Goal: Task Accomplishment & Management: Manage account settings

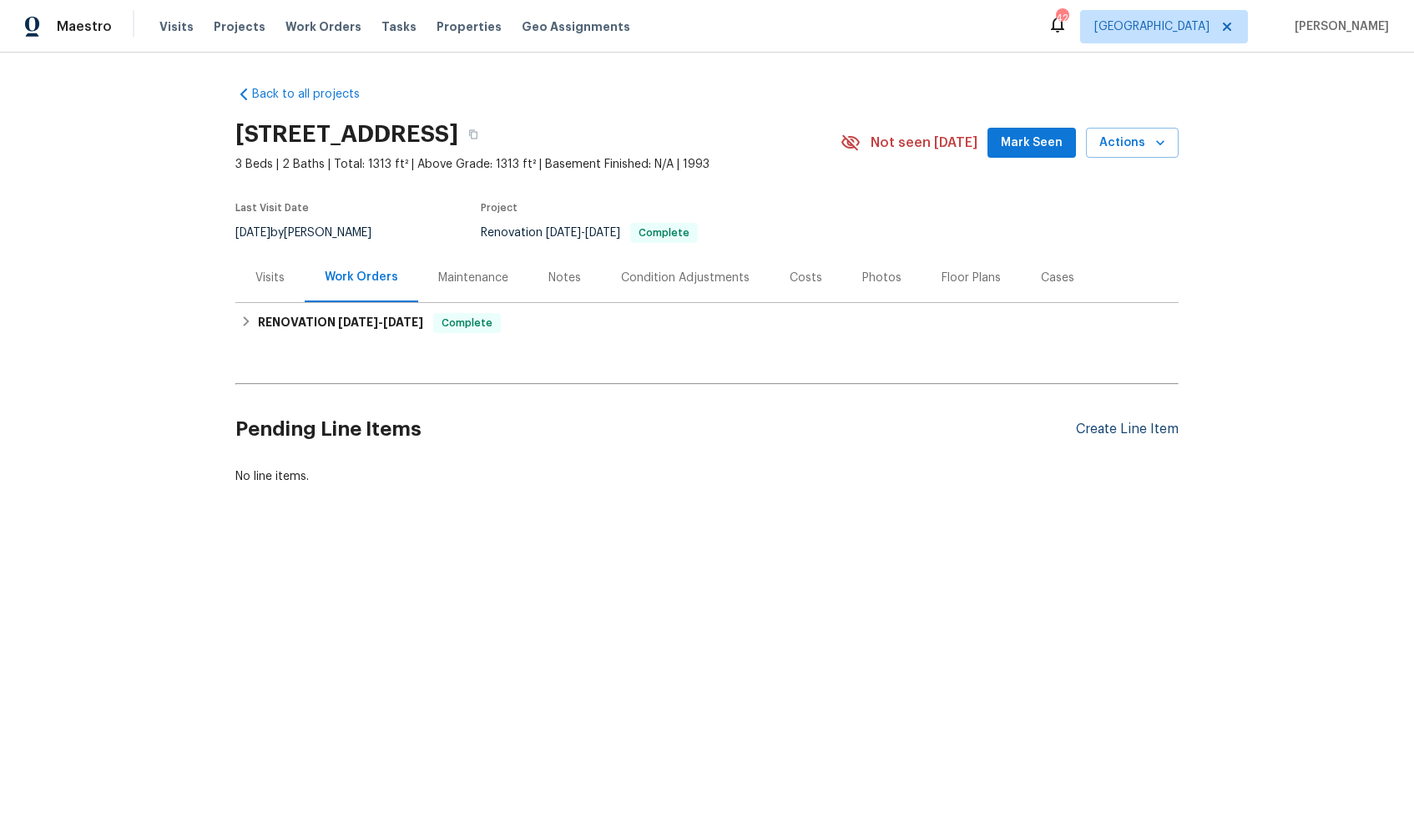
click at [1091, 430] on div "Create Line Item" at bounding box center [1127, 429] width 103 height 16
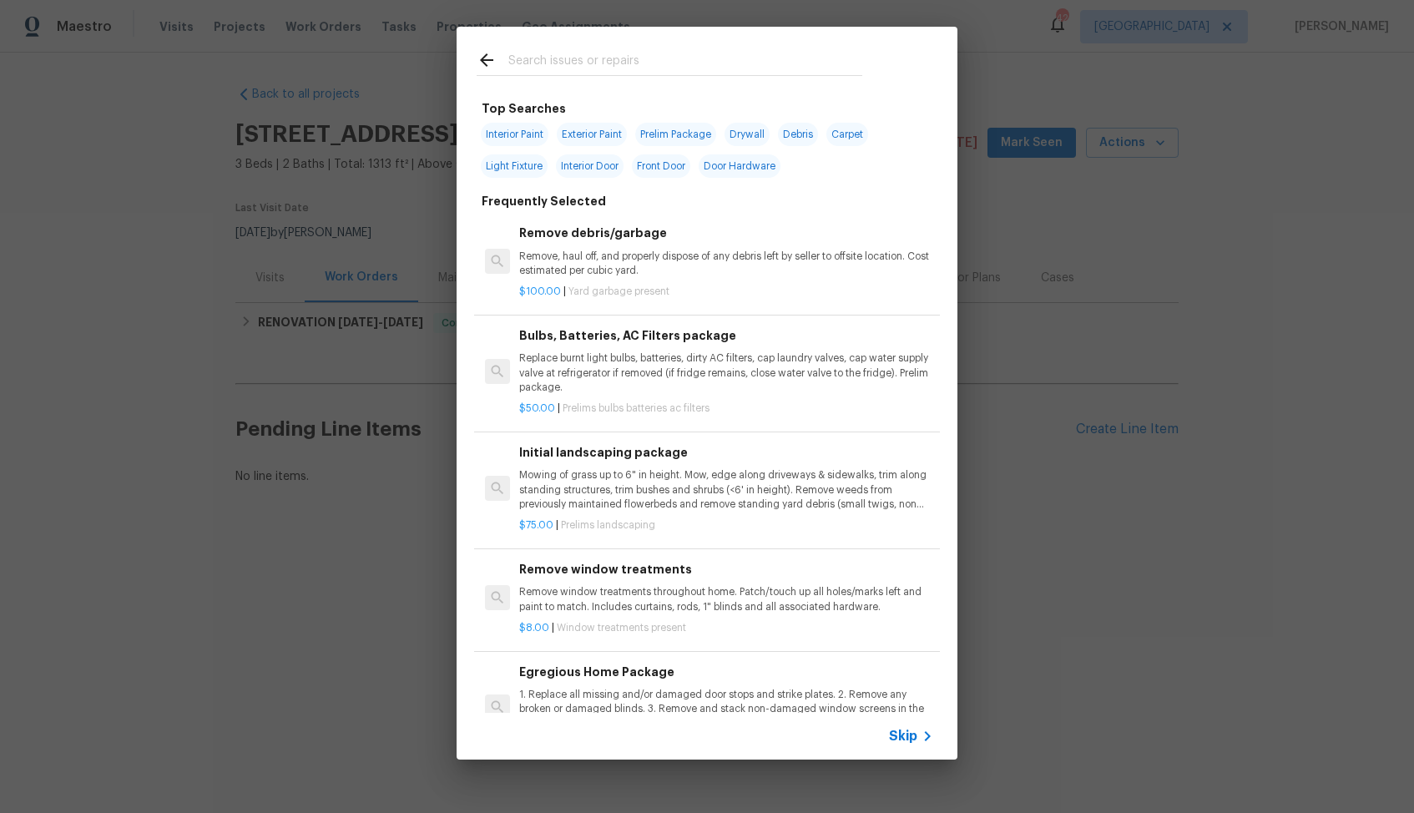
click at [613, 70] on input "text" at bounding box center [685, 62] width 354 height 25
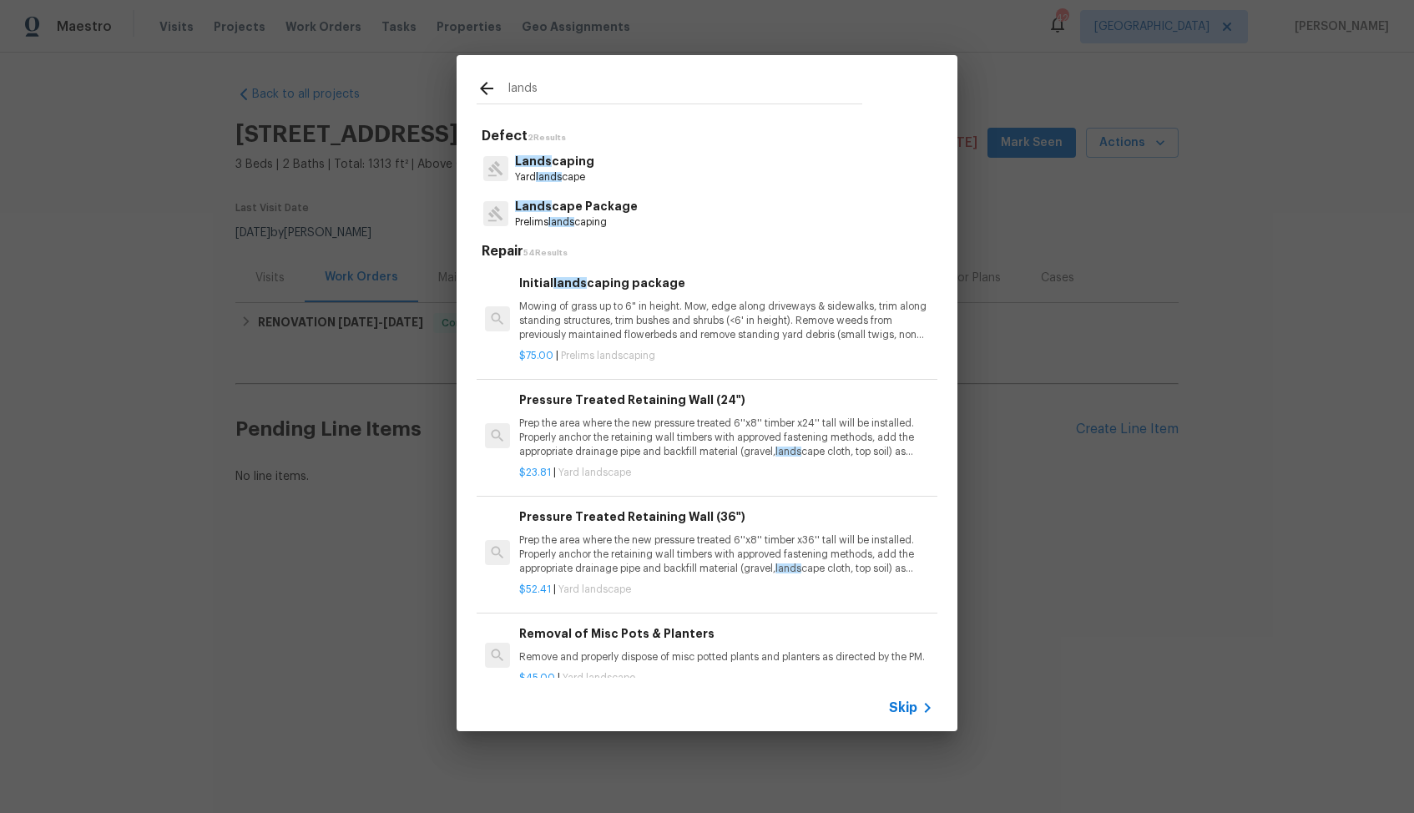
type input "landsc"
click at [568, 164] on p "Landsc aping" at bounding box center [554, 162] width 79 height 18
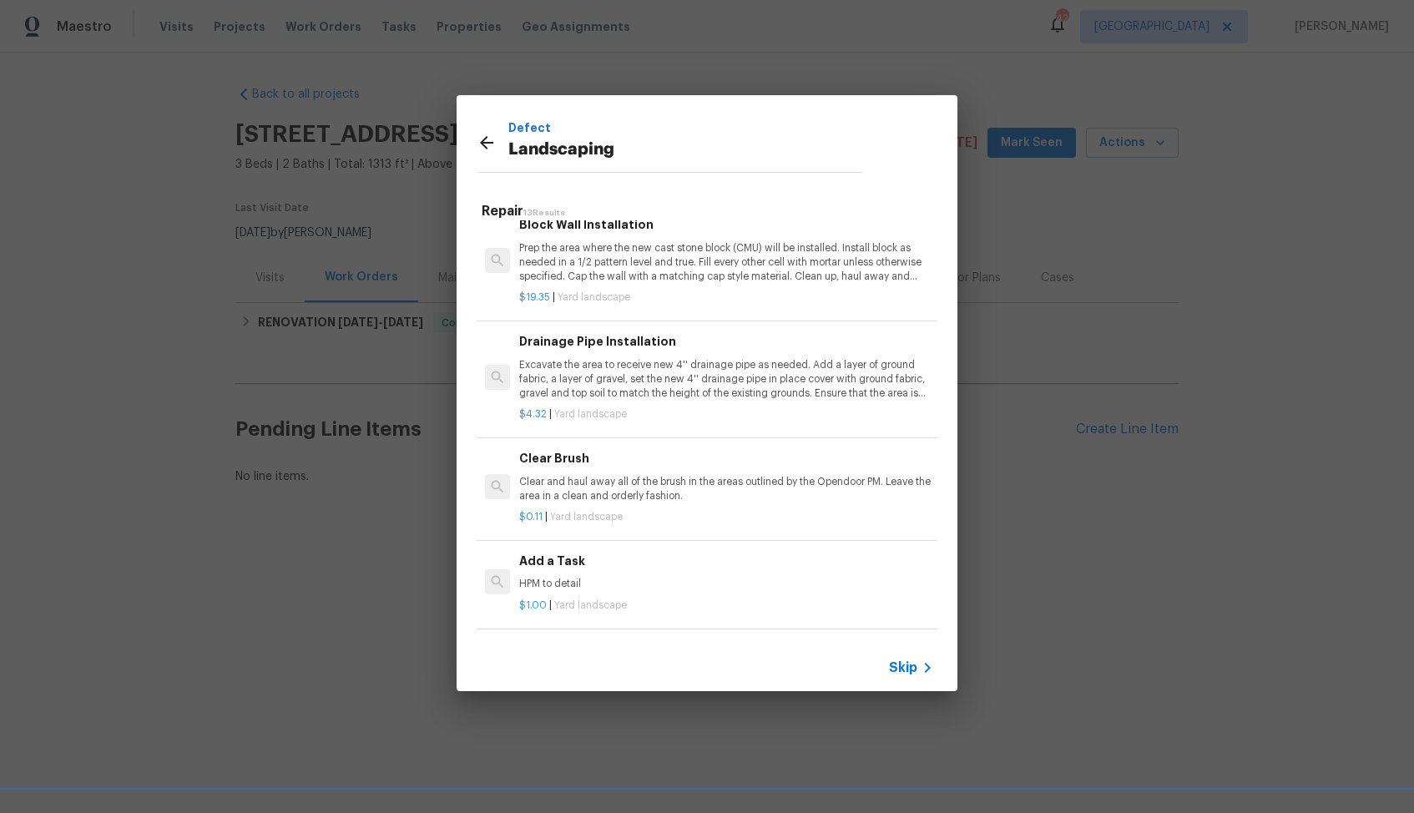
scroll to position [713, 0]
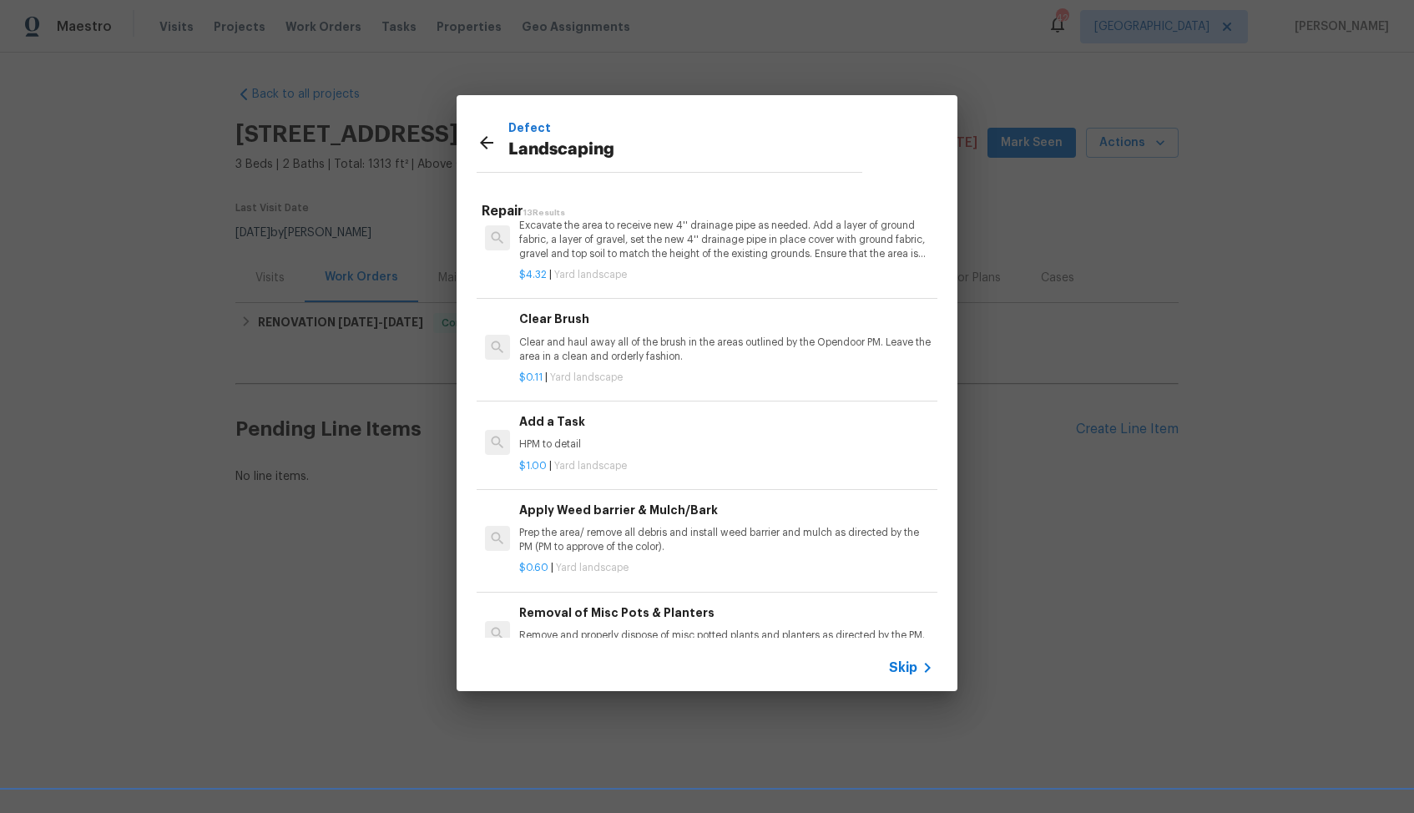
click at [562, 437] on p "HPM to detail" at bounding box center [726, 444] width 414 height 14
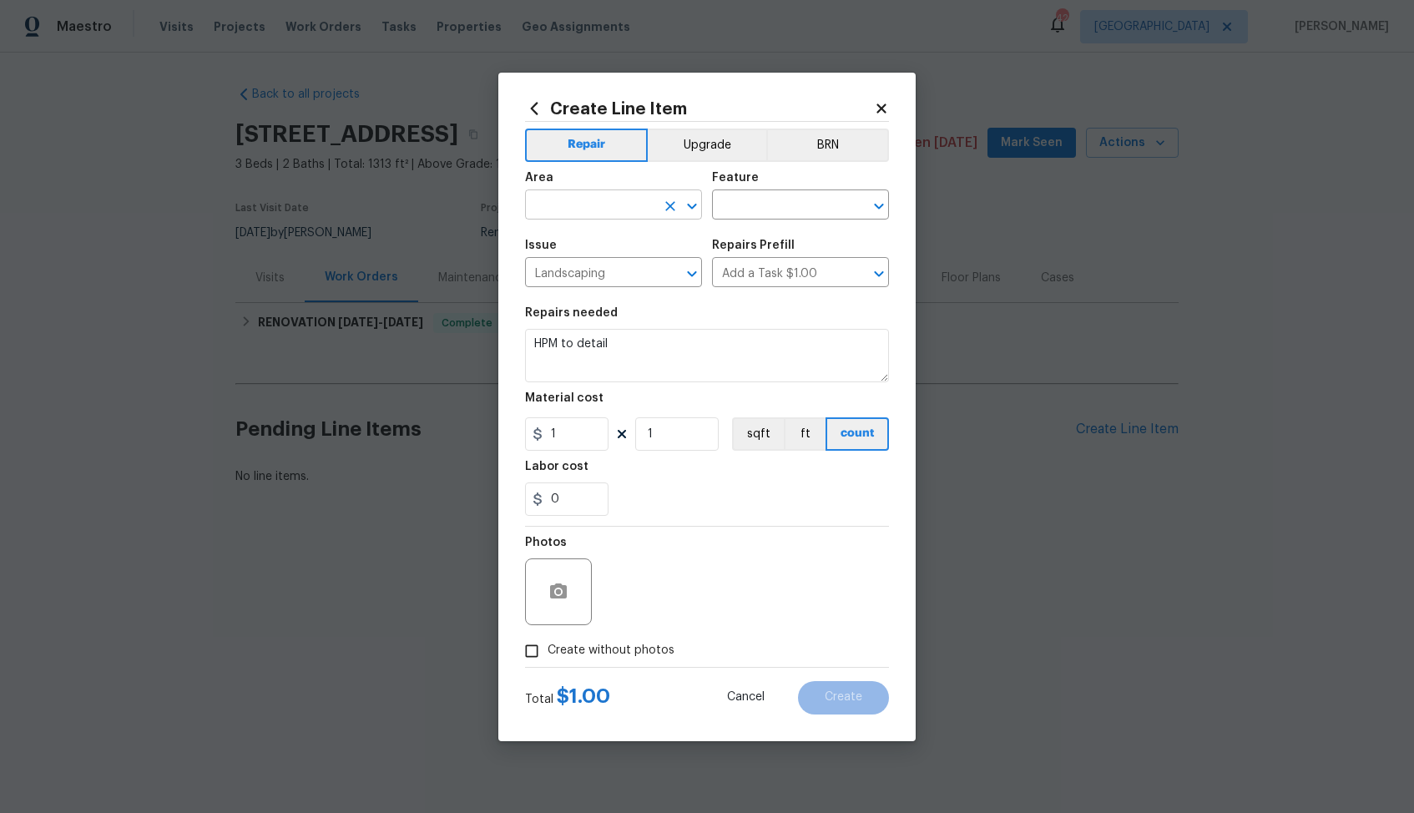
click at [587, 207] on input "text" at bounding box center [590, 207] width 130 height 26
click at [560, 261] on li "Exterior Overall" at bounding box center [613, 271] width 177 height 28
type input "Exterior Overall"
click at [809, 199] on input "text" at bounding box center [777, 207] width 130 height 26
click at [776, 287] on li "Landscaping" at bounding box center [800, 284] width 177 height 28
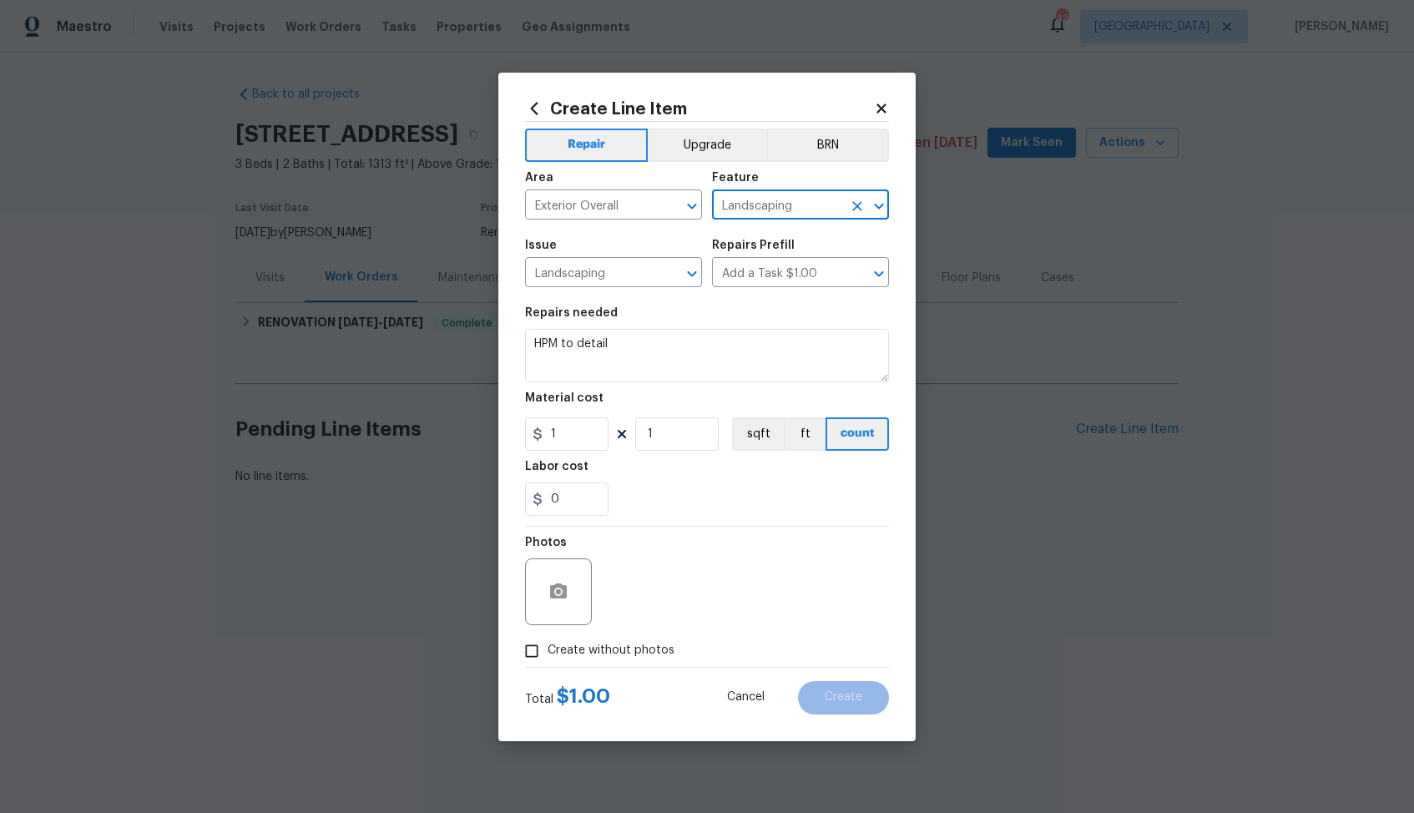
type input "Landscaping"
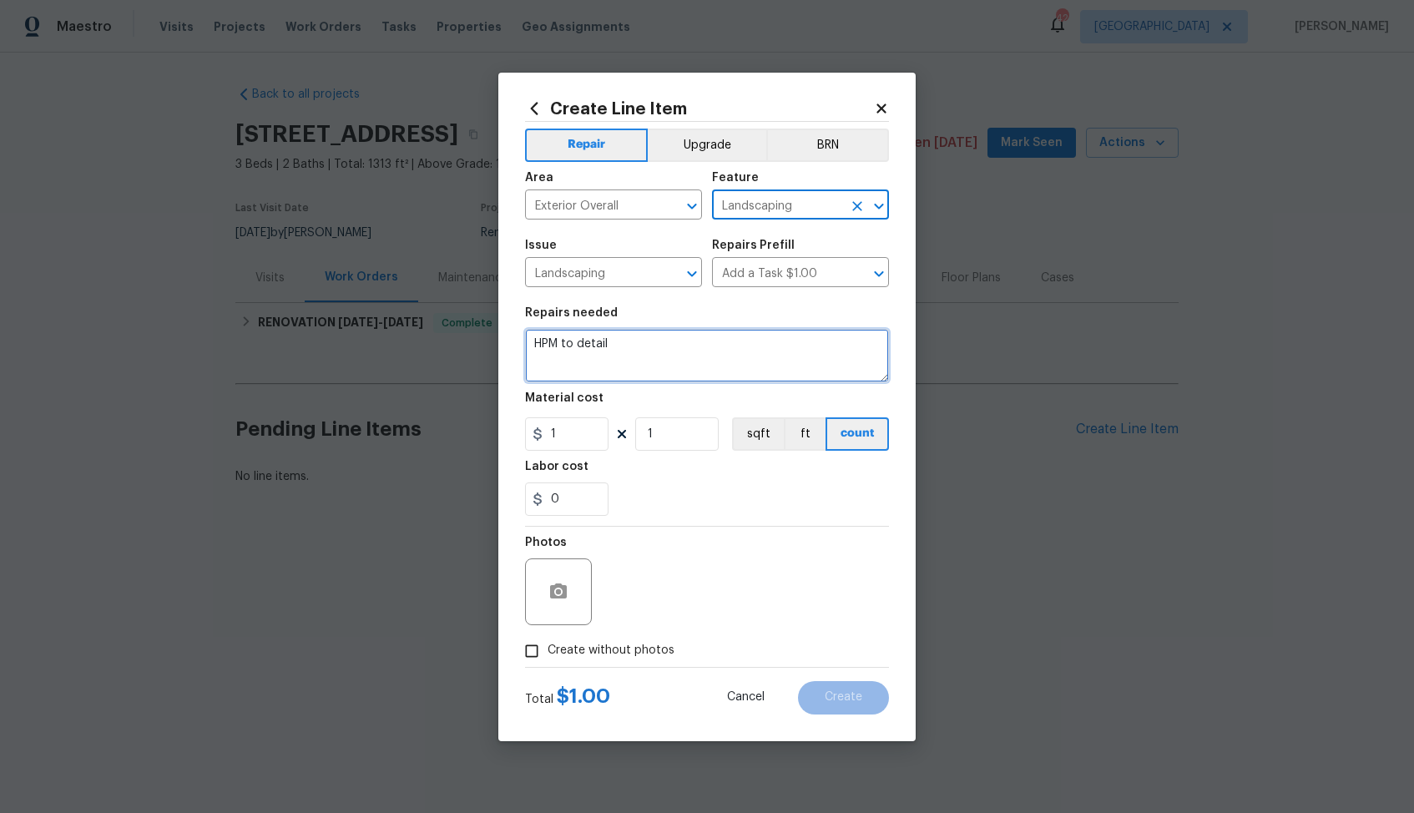
click at [671, 333] on textarea "HPM to detail" at bounding box center [707, 355] width 364 height 53
type textarea "\"
click at [730, 358] on textarea at bounding box center [707, 355] width 364 height 53
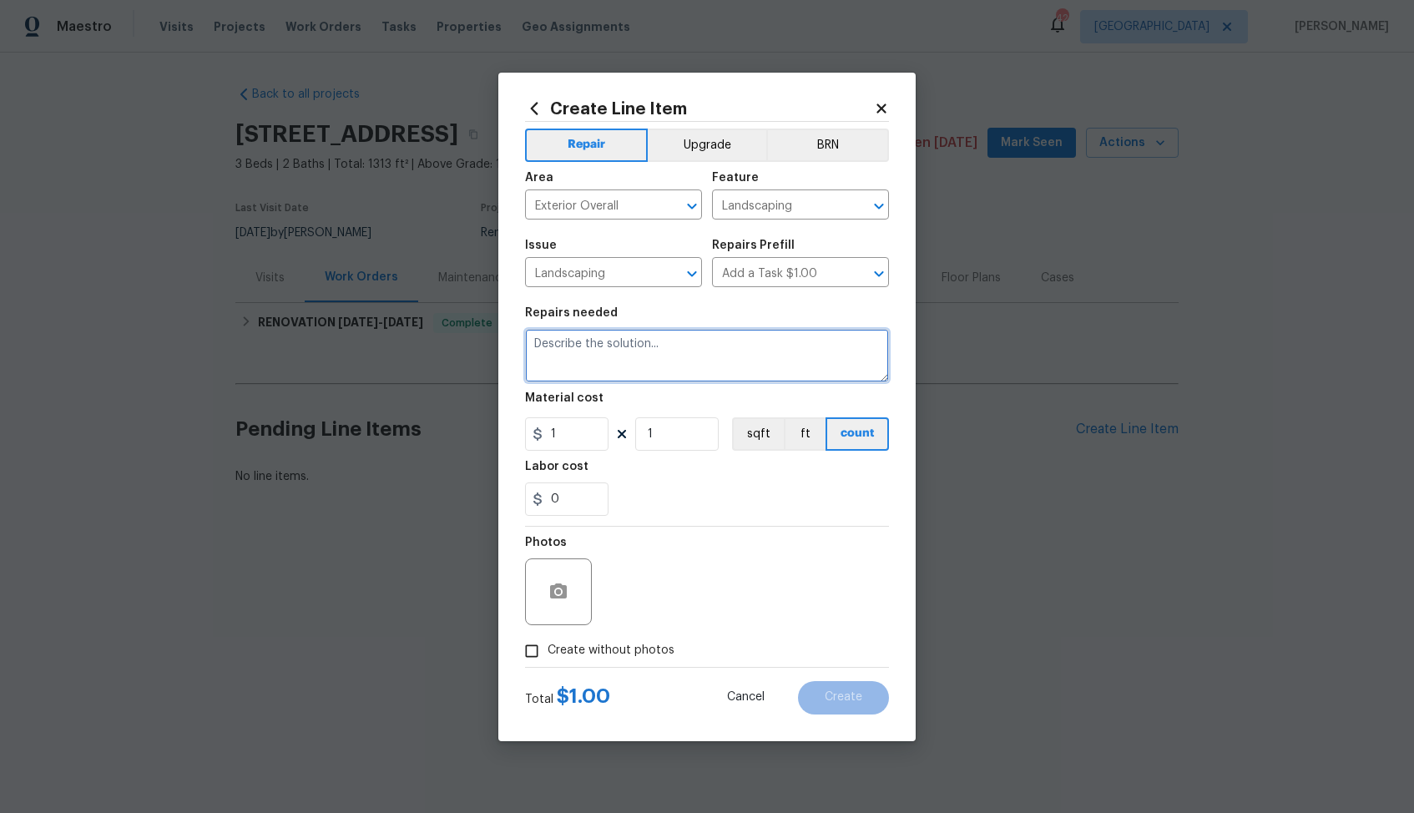
paste textarea "Poor weeds and planters….. Chemical treat for weeds, perimeter of house, plante…"
type textarea "Poor weeds and planters….. Chemical treat for weeds, perimeter of house, plante…"
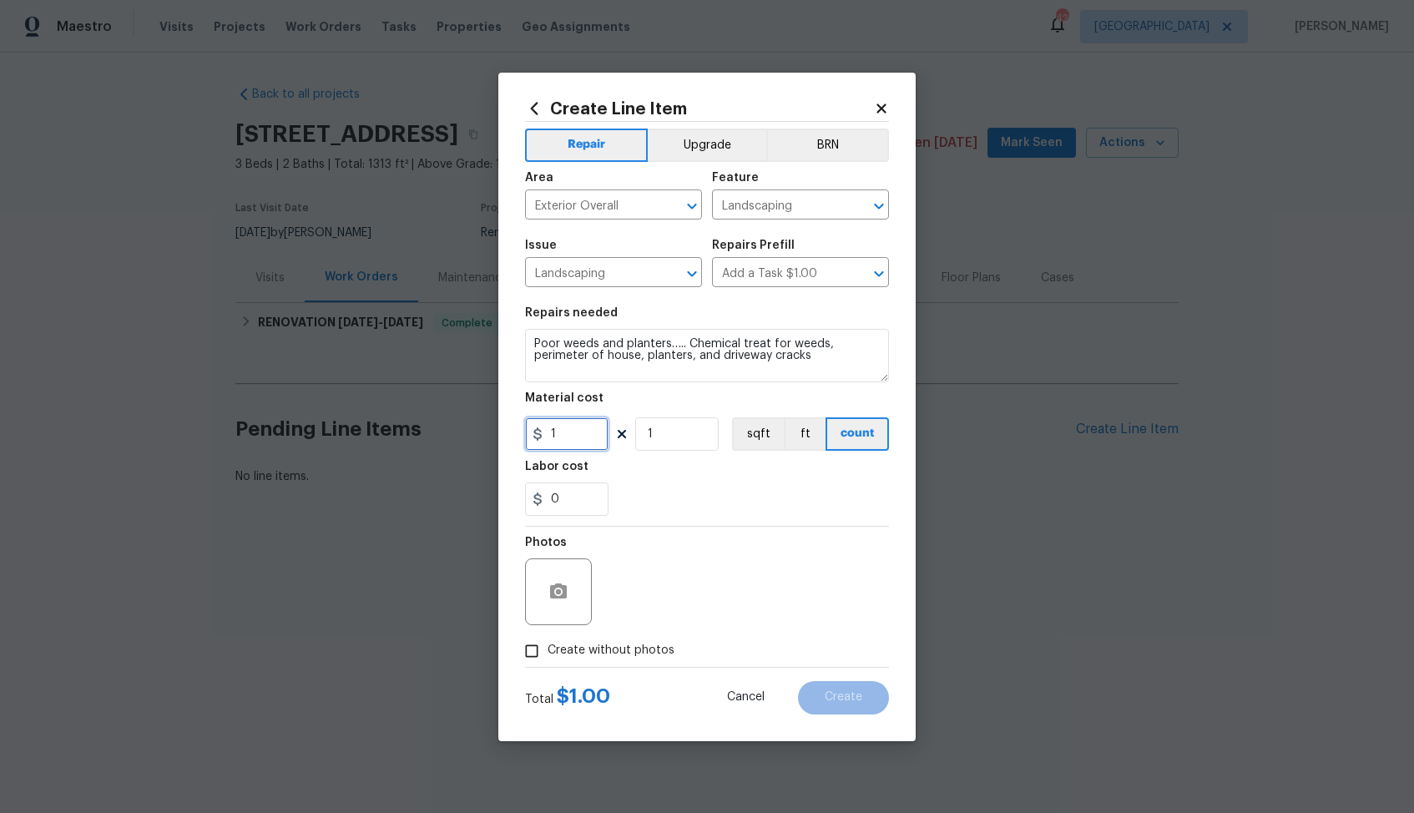
click at [577, 427] on input "1" at bounding box center [566, 433] width 83 height 33
type input "120"
click at [630, 604] on div "Photos" at bounding box center [707, 581] width 364 height 108
click at [614, 643] on span "Create without photos" at bounding box center [610, 651] width 127 height 18
click at [547, 643] on input "Create without photos" at bounding box center [532, 651] width 32 height 32
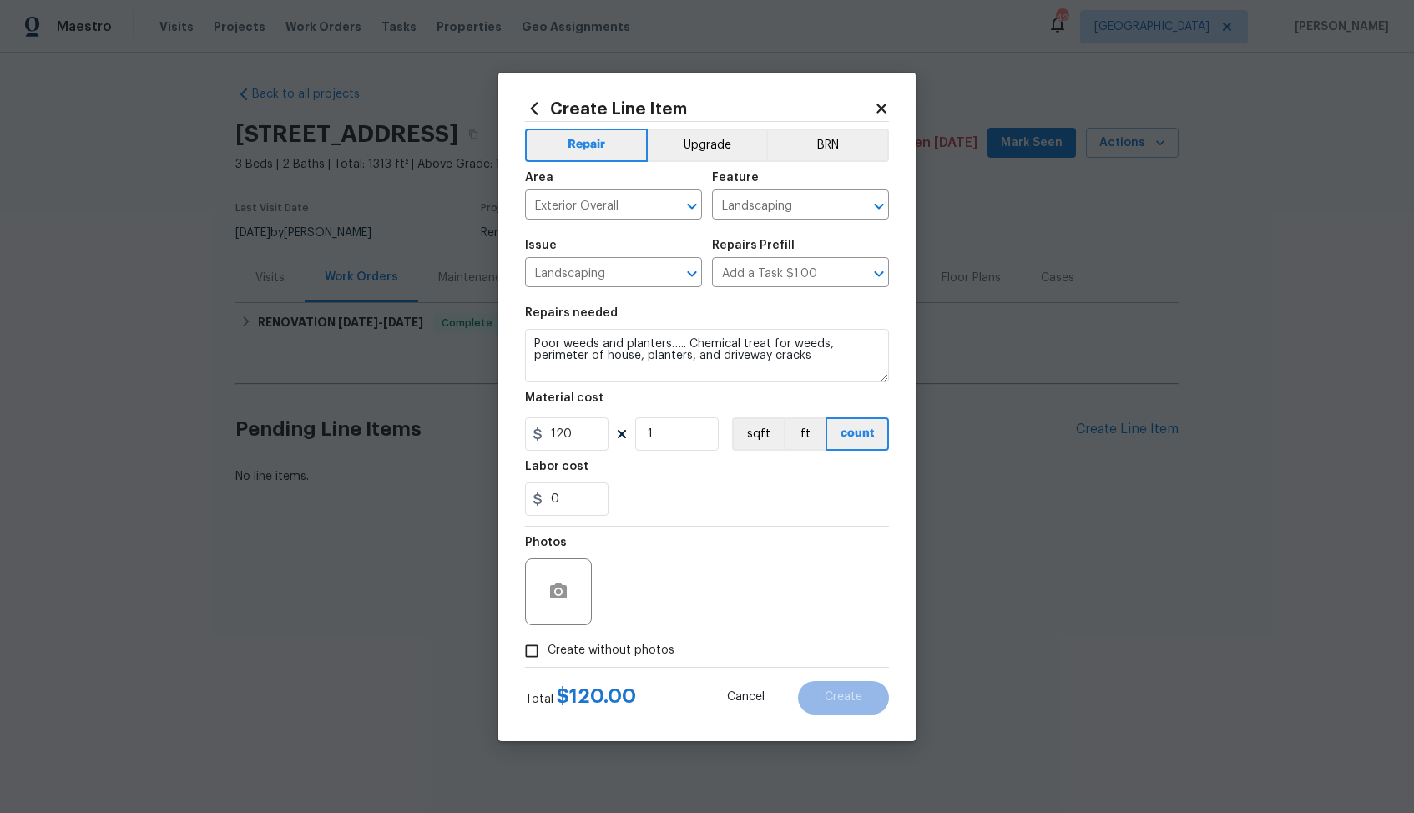
checkbox input "true"
click at [794, 553] on div "Reason*" at bounding box center [747, 548] width 284 height 22
click at [766, 577] on textarea at bounding box center [747, 591] width 284 height 67
click at [829, 709] on button "Create" at bounding box center [843, 697] width 91 height 33
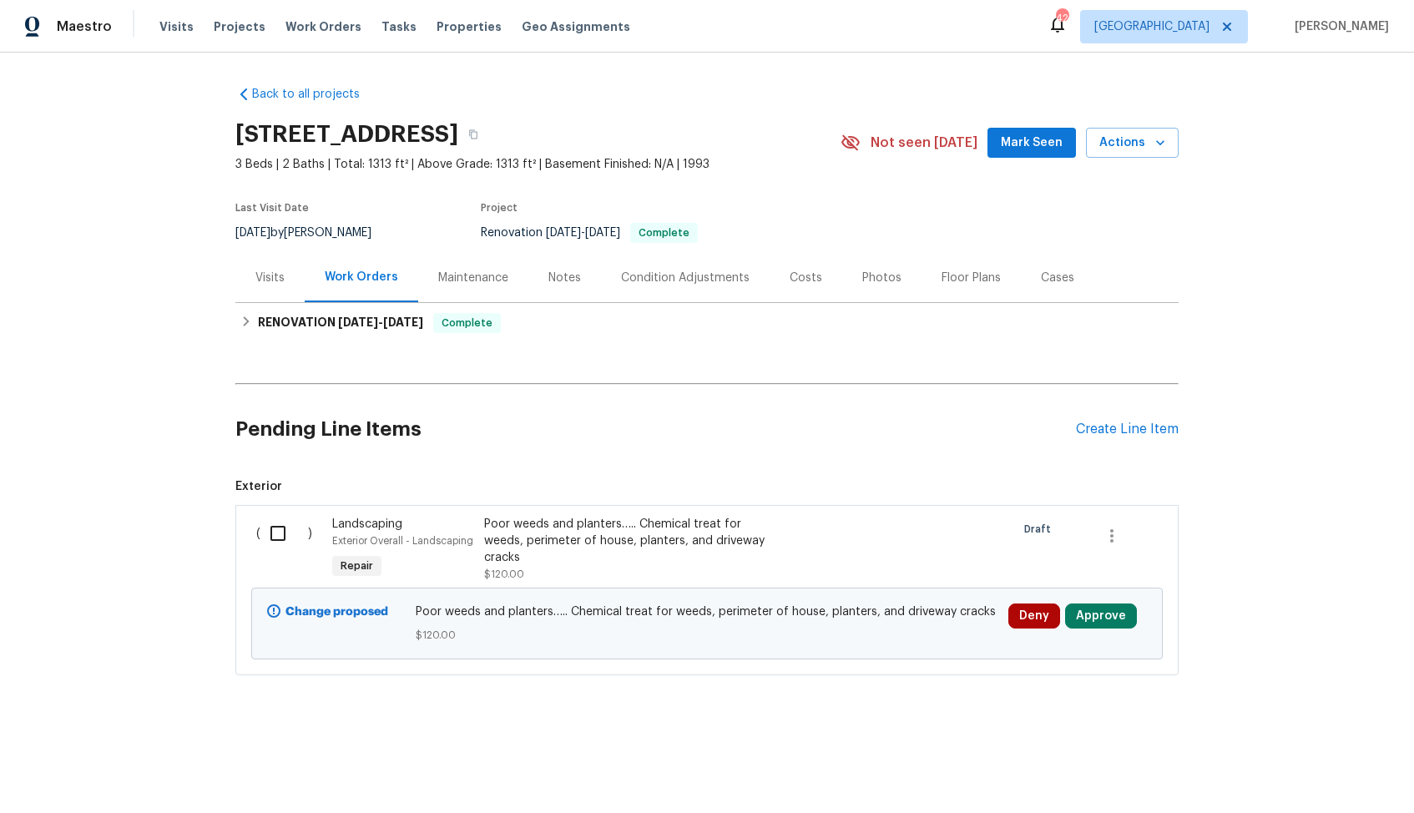
click at [282, 524] on input "checkbox" at bounding box center [284, 533] width 48 height 35
checkbox input "true"
click at [1299, 764] on span "Create Work Order" at bounding box center [1318, 771] width 111 height 21
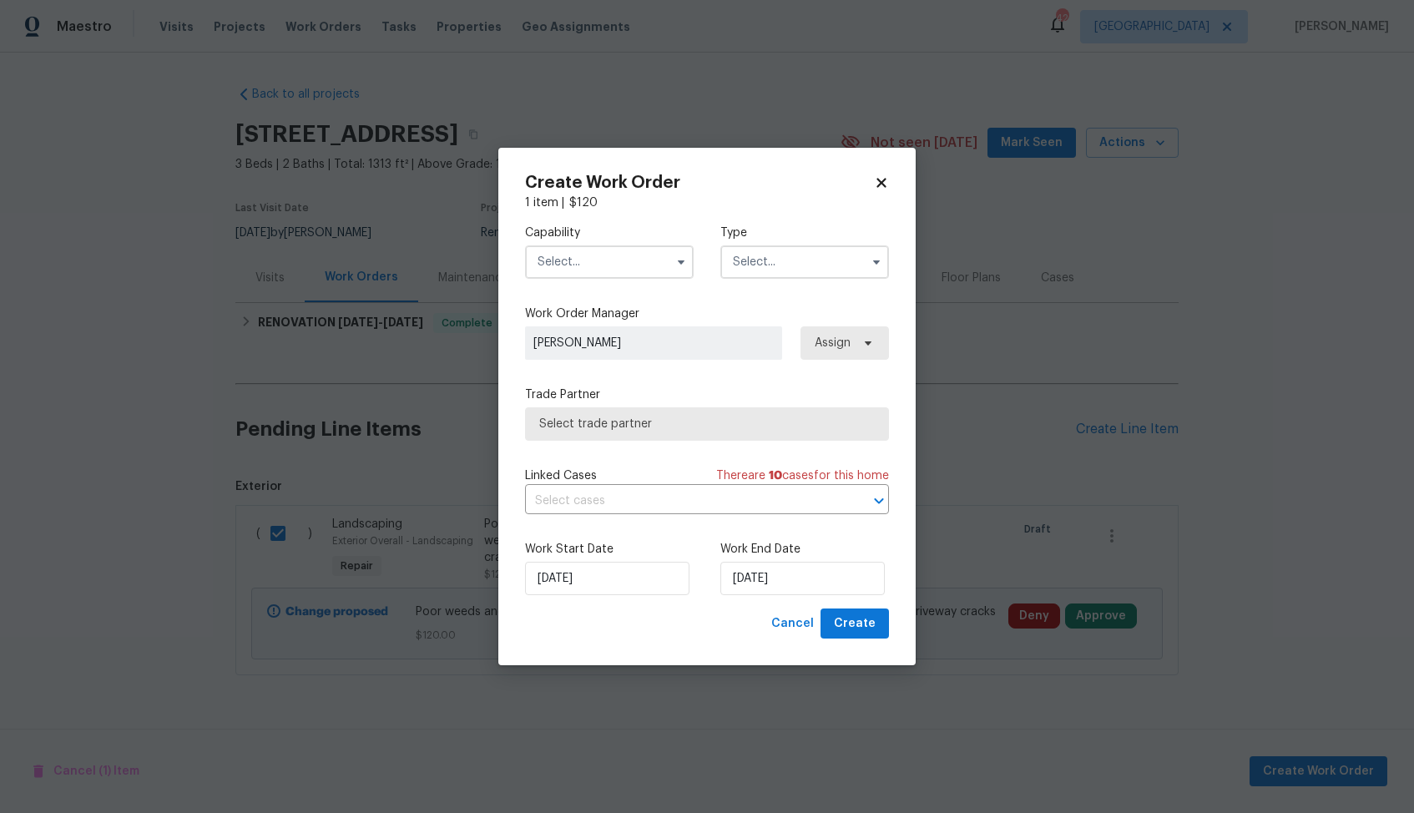
click at [639, 261] on input "text" at bounding box center [609, 261] width 169 height 33
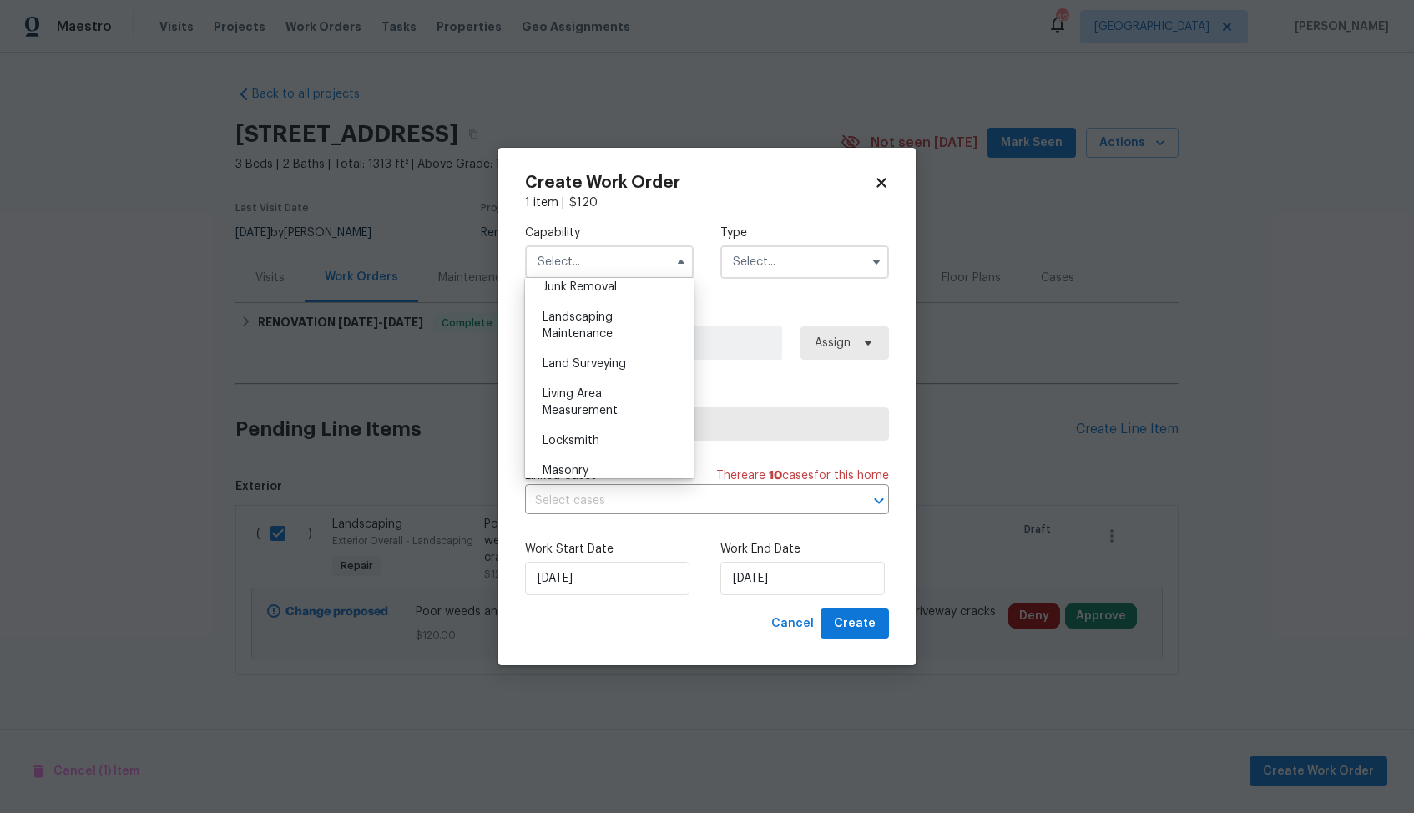
scroll to position [1088, 0]
click at [585, 322] on span "Landscaping Maintenance" at bounding box center [577, 315] width 70 height 28
type input "Landscaping Maintenance"
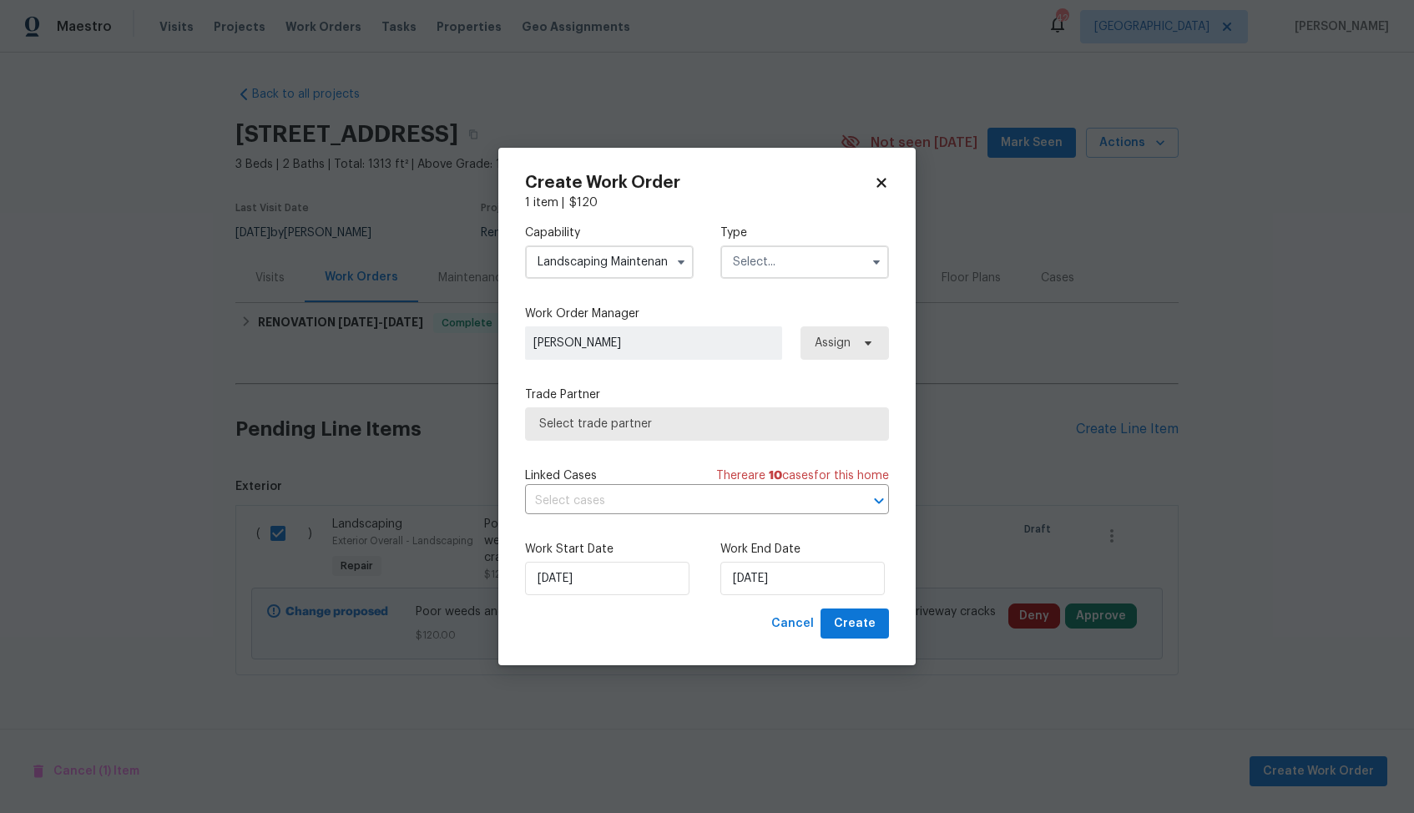
click at [762, 265] on input "text" at bounding box center [804, 261] width 169 height 33
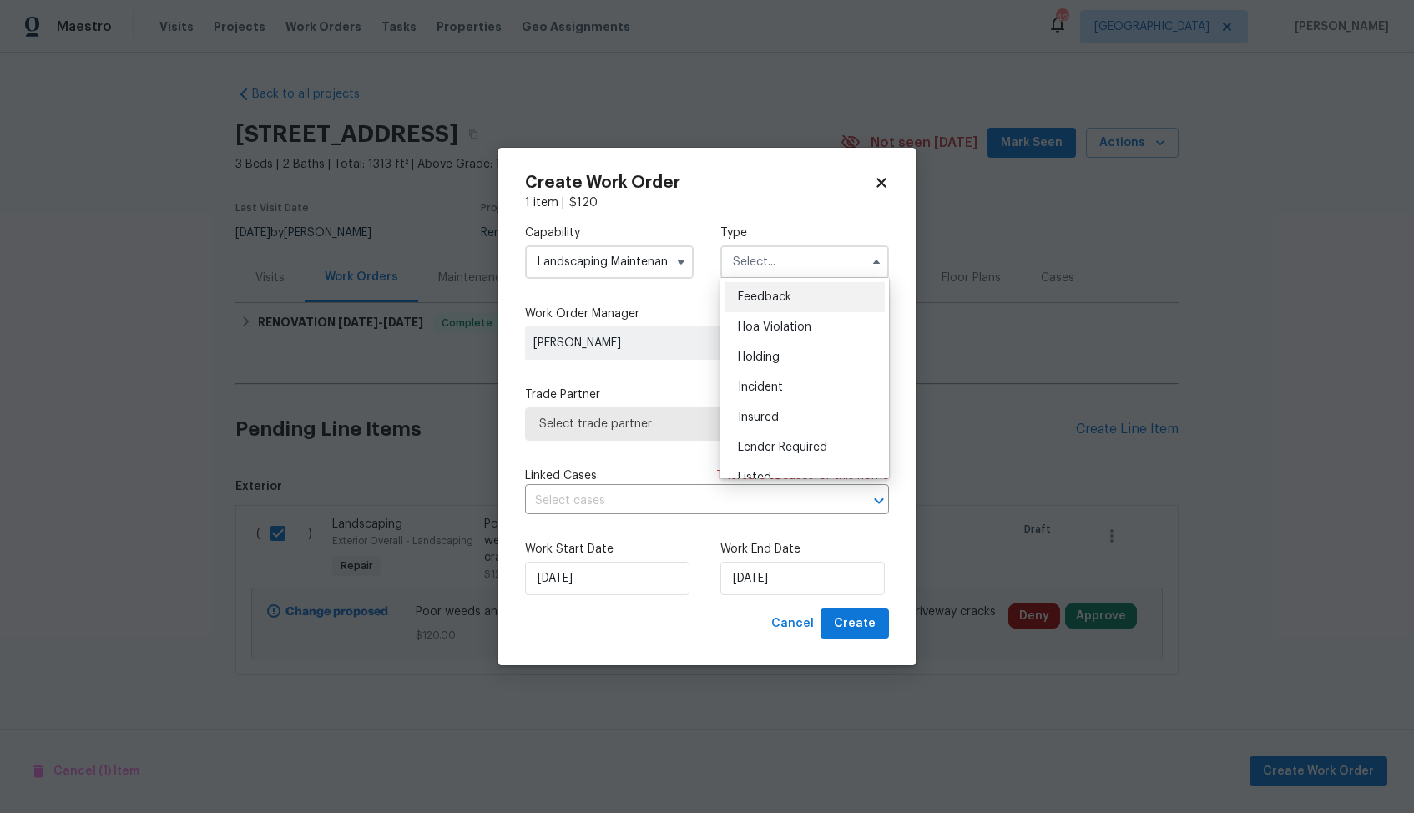
click at [768, 295] on span "Feedback" at bounding box center [764, 297] width 53 height 12
type input "Feedback"
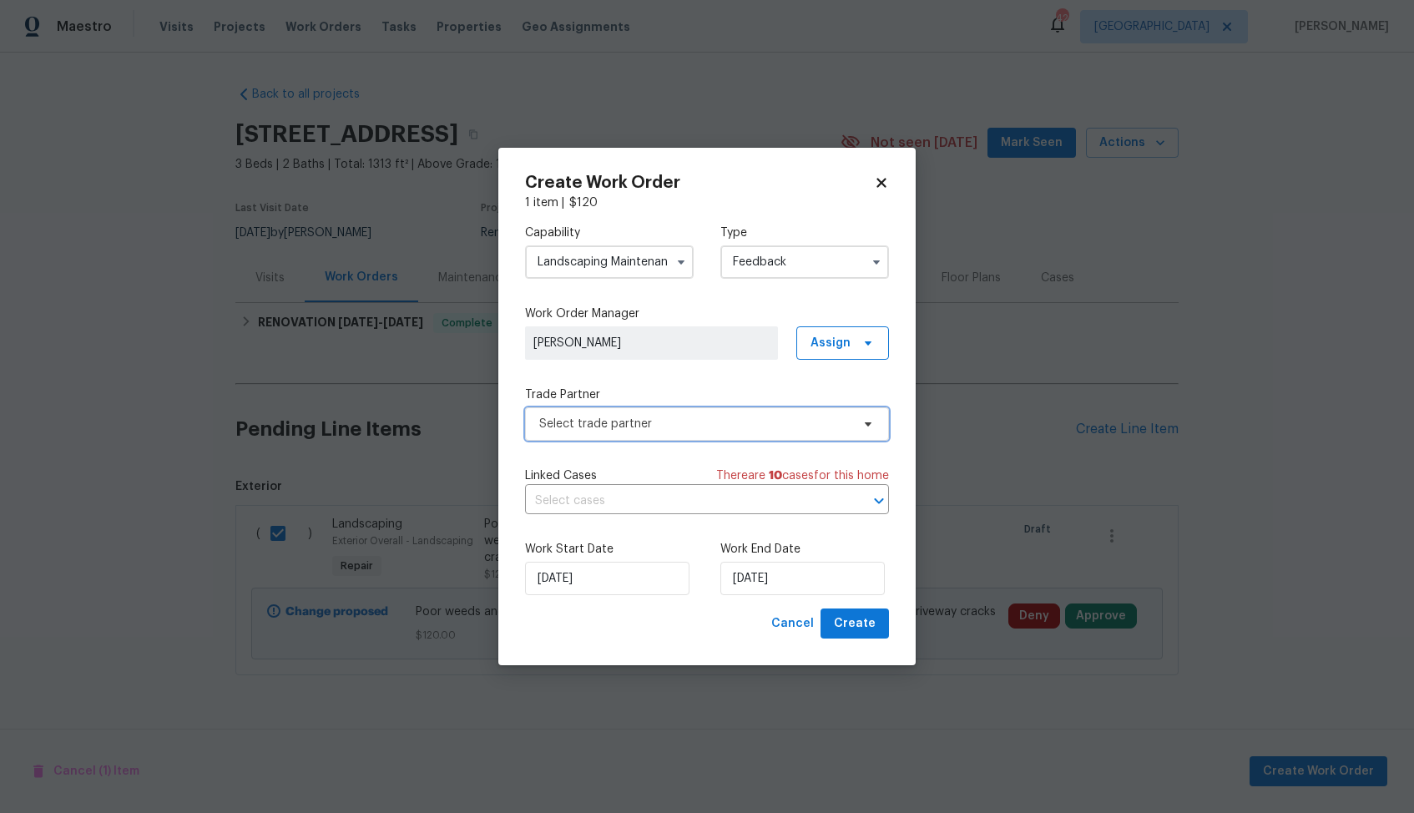
click at [659, 431] on span "Select trade partner" at bounding box center [694, 424] width 311 height 17
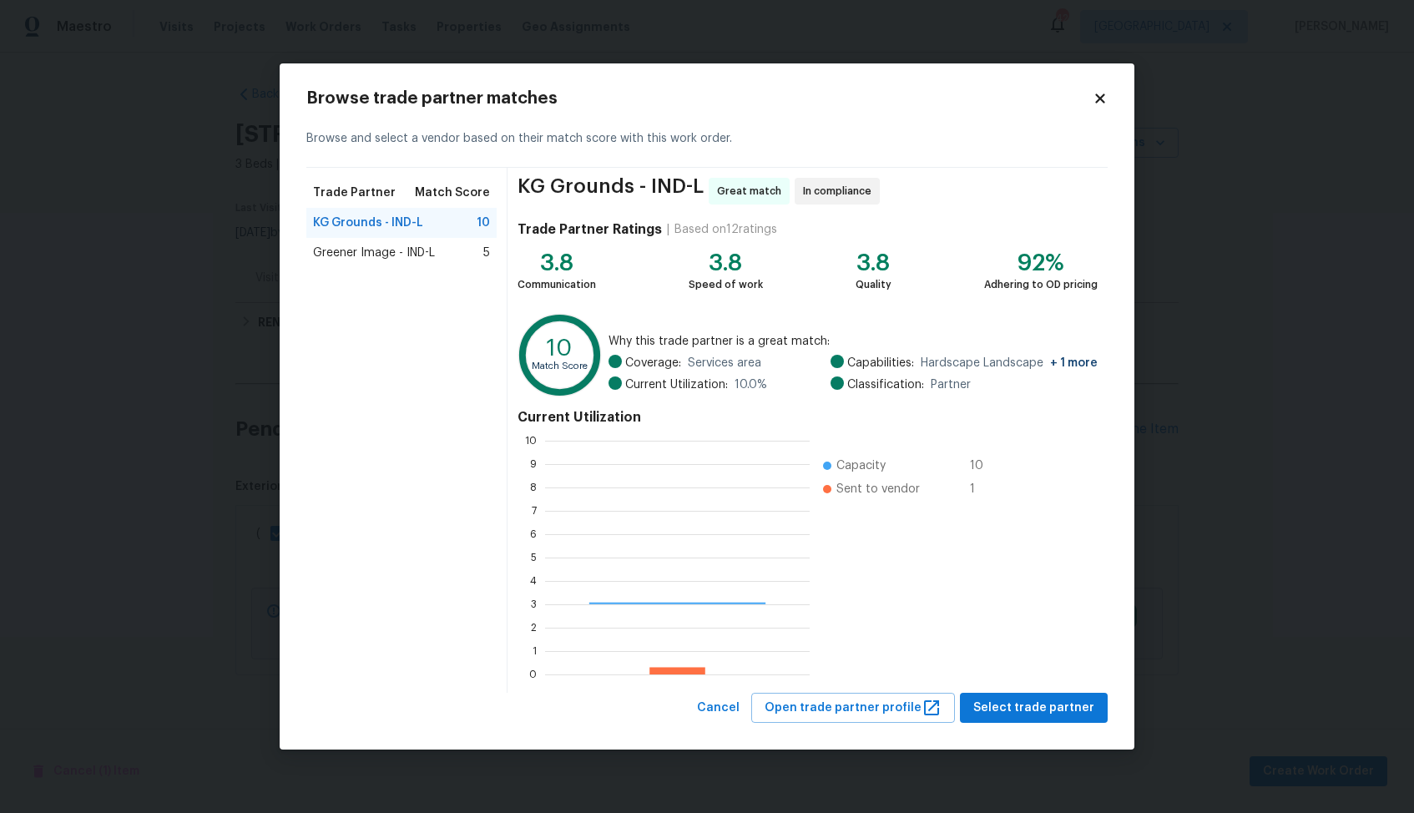
scroll to position [234, 265]
click at [371, 258] on span "Greener Image - IND-L" at bounding box center [374, 253] width 122 height 17
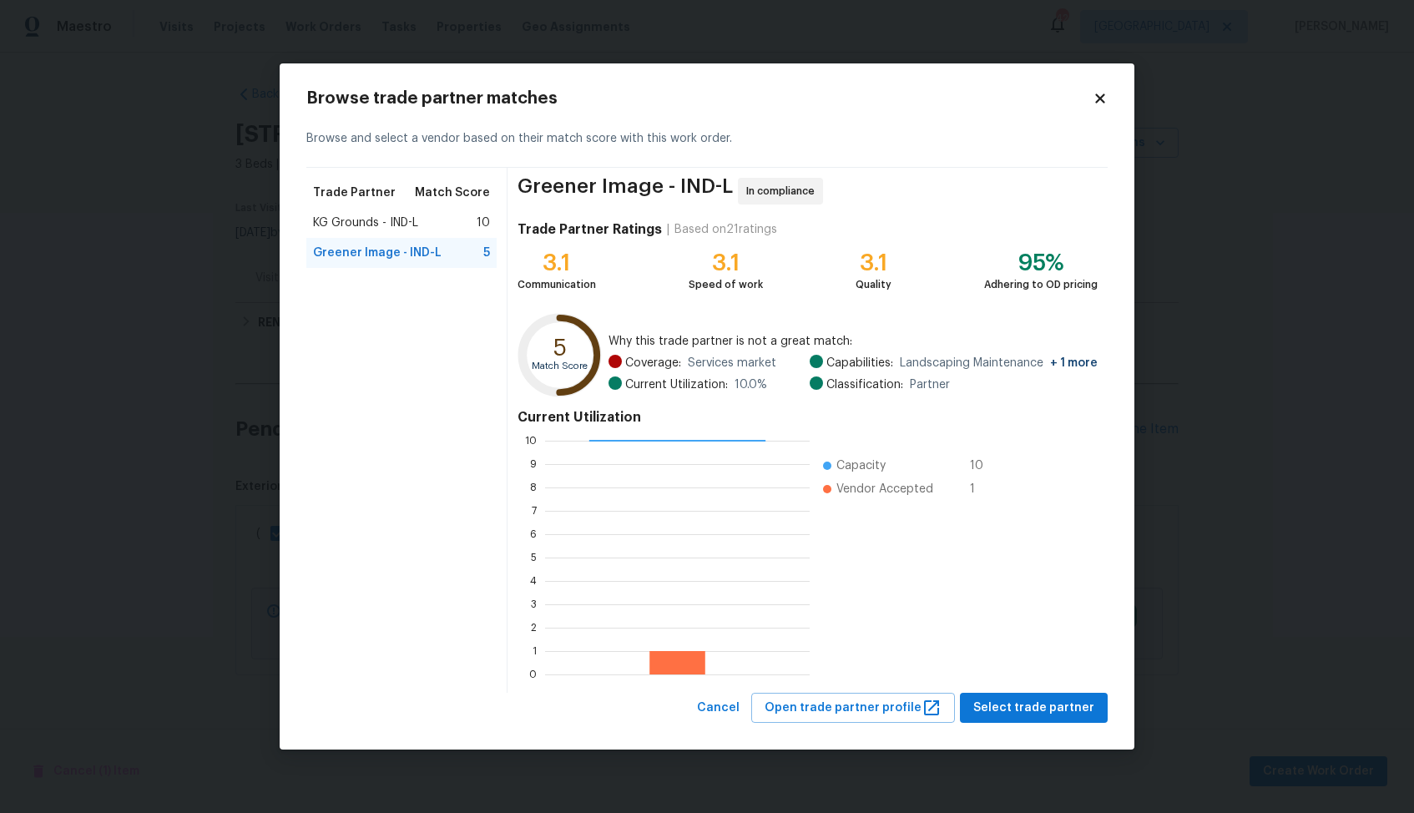
click at [364, 208] on div "KG Grounds - IND-L 10" at bounding box center [401, 223] width 190 height 30
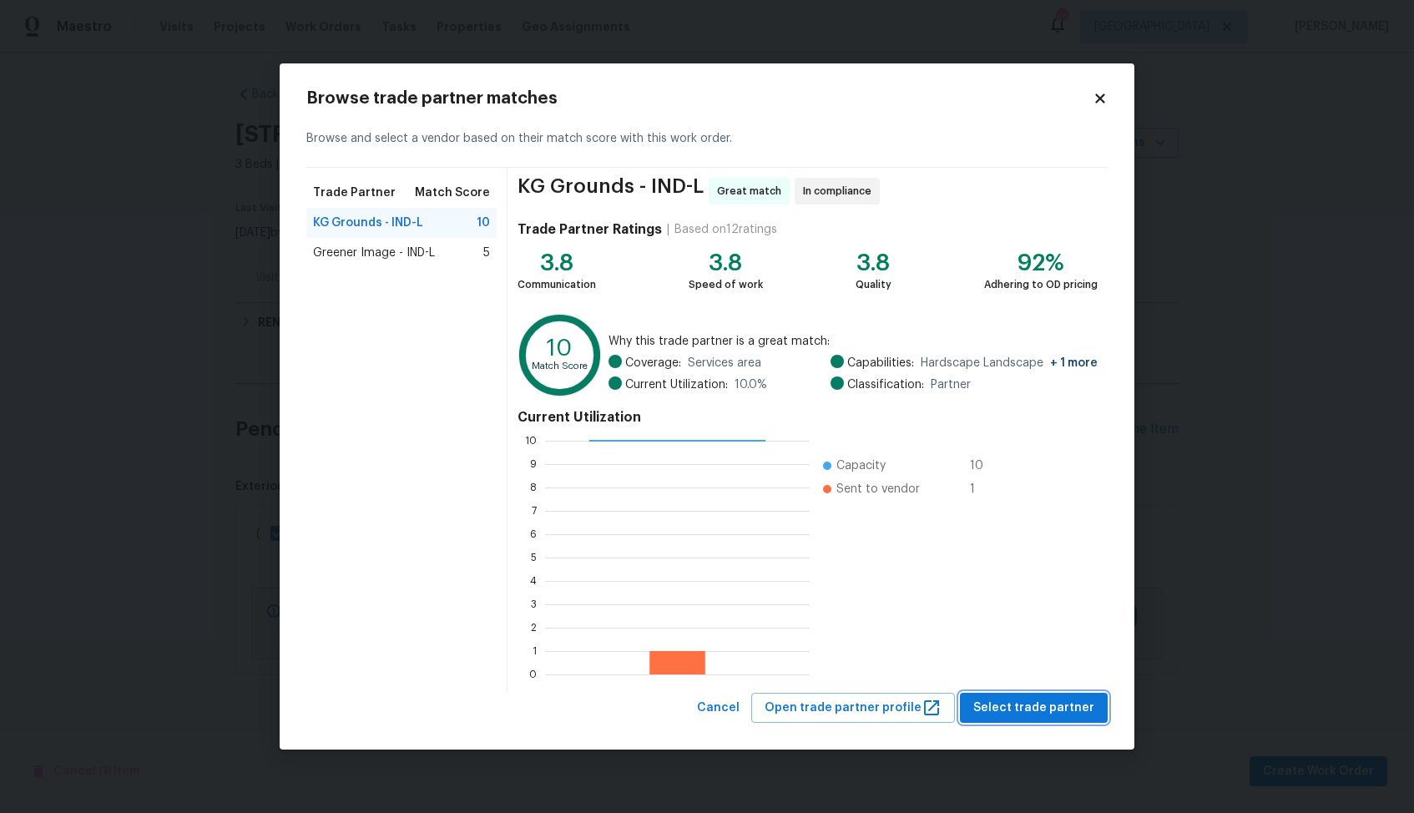
click at [1024, 704] on span "Select trade partner" at bounding box center [1033, 708] width 121 height 21
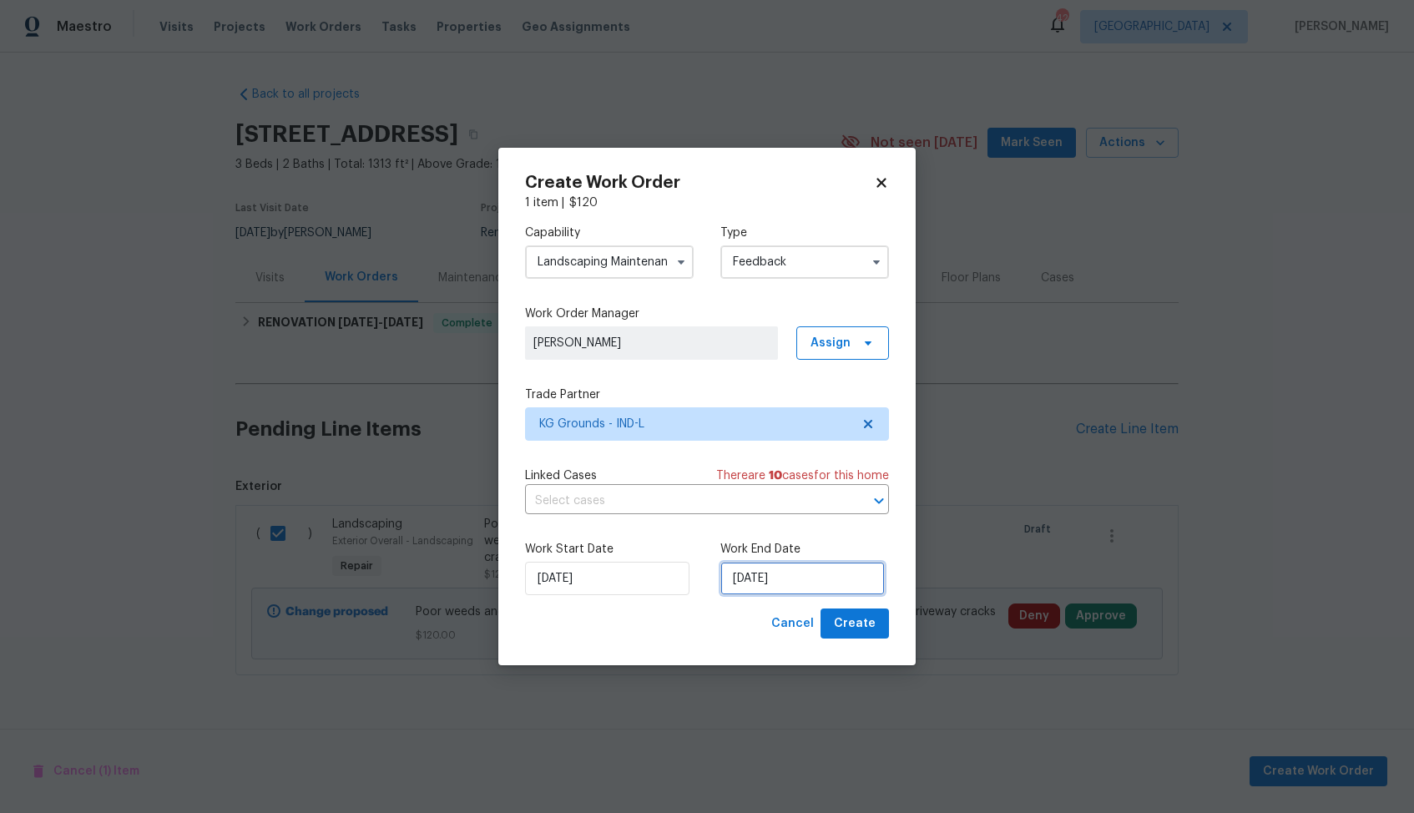
click at [780, 579] on input "[DATE]" at bounding box center [802, 578] width 164 height 33
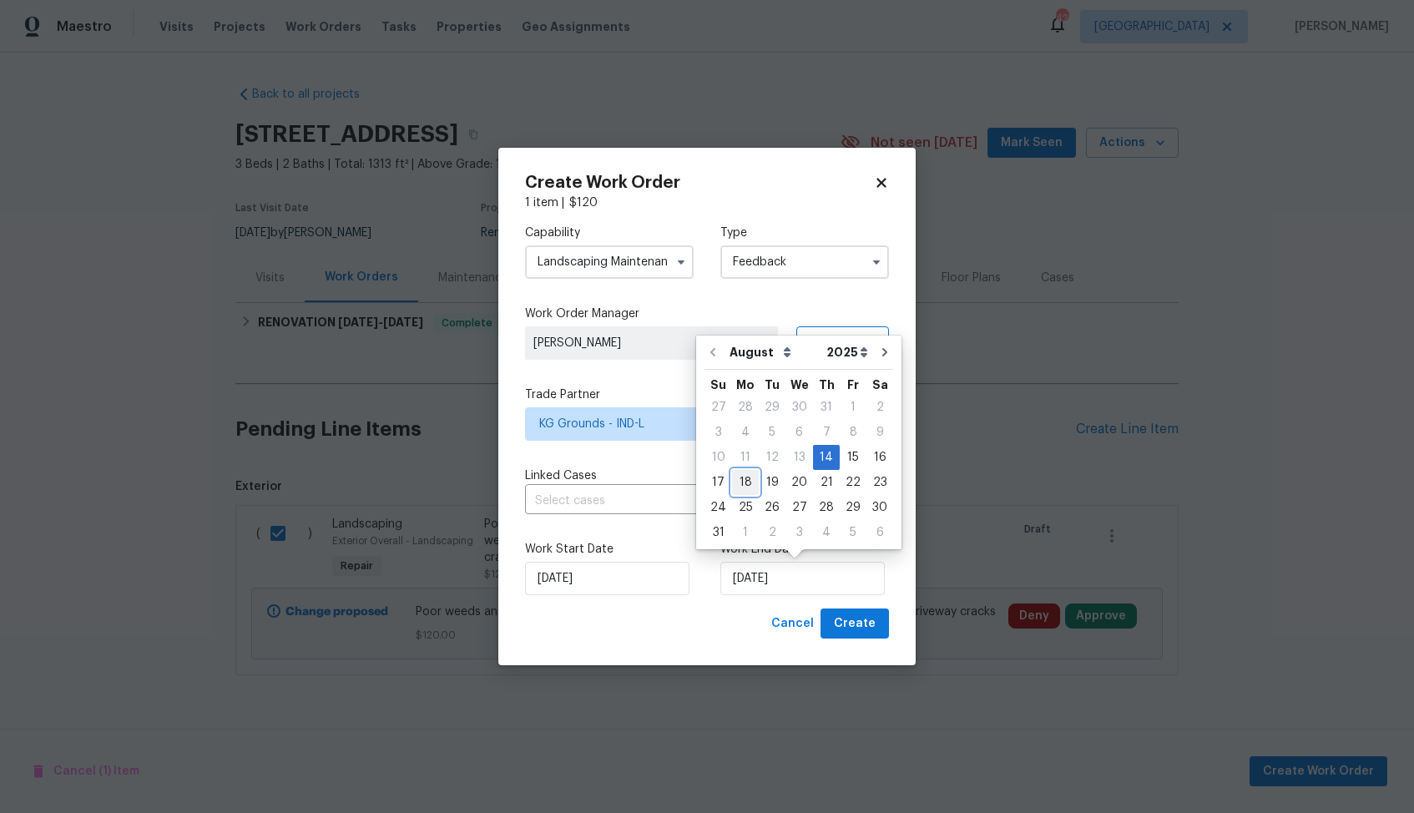
click at [748, 483] on div "18" at bounding box center [745, 482] width 27 height 23
type input "[DATE]"
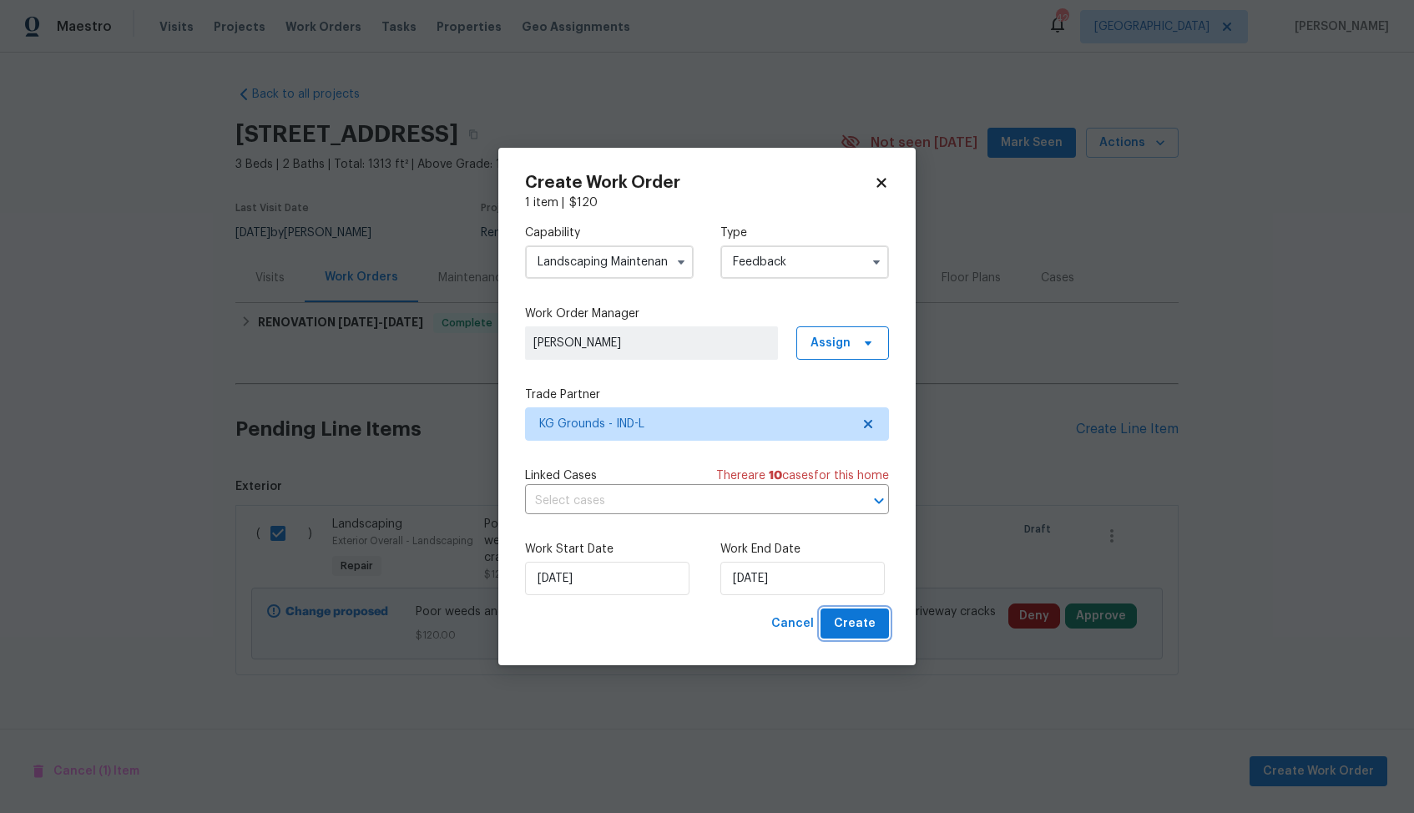
click at [841, 621] on span "Create" at bounding box center [855, 623] width 42 height 21
checkbox input "false"
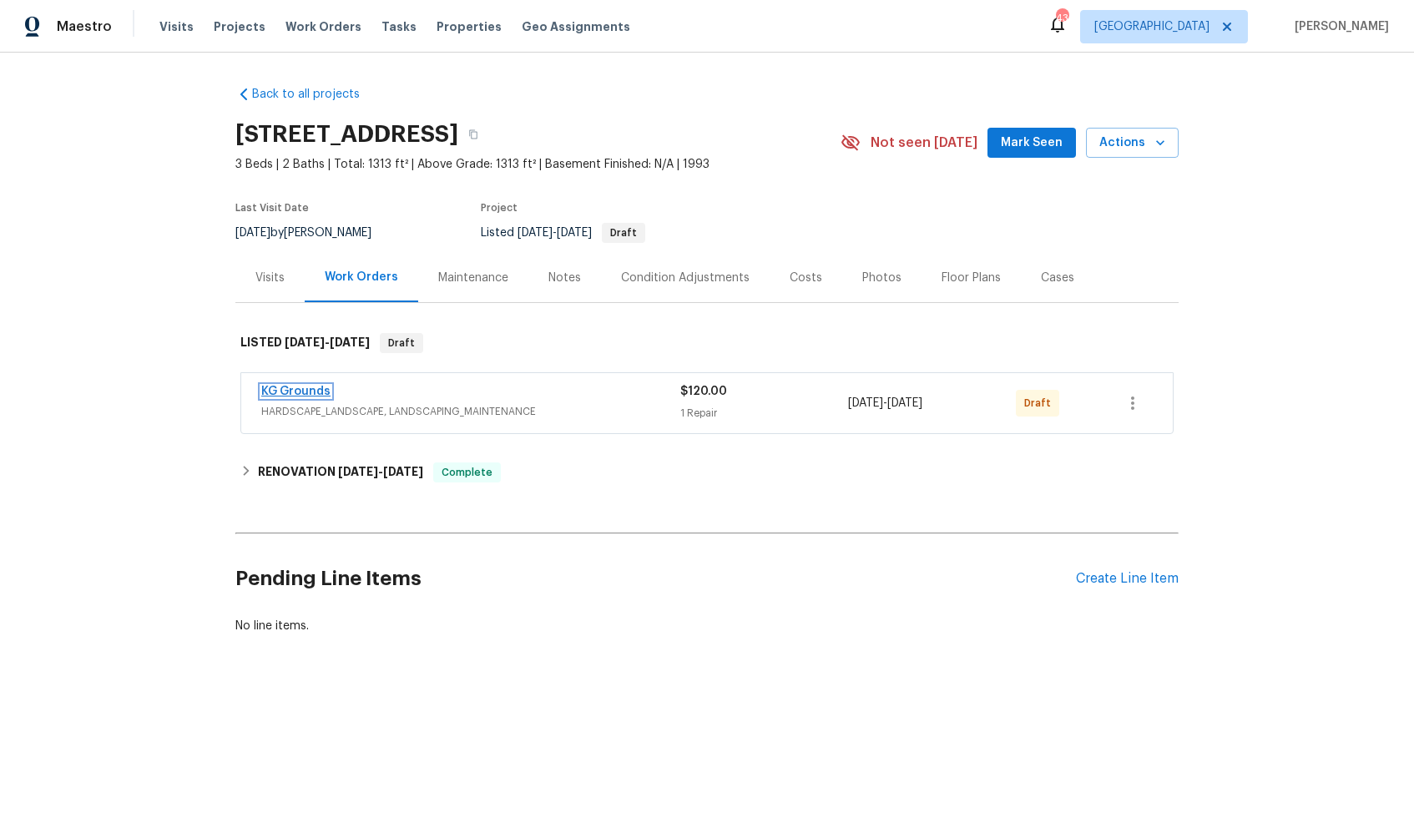
click at [305, 391] on link "KG Grounds" at bounding box center [295, 392] width 69 height 12
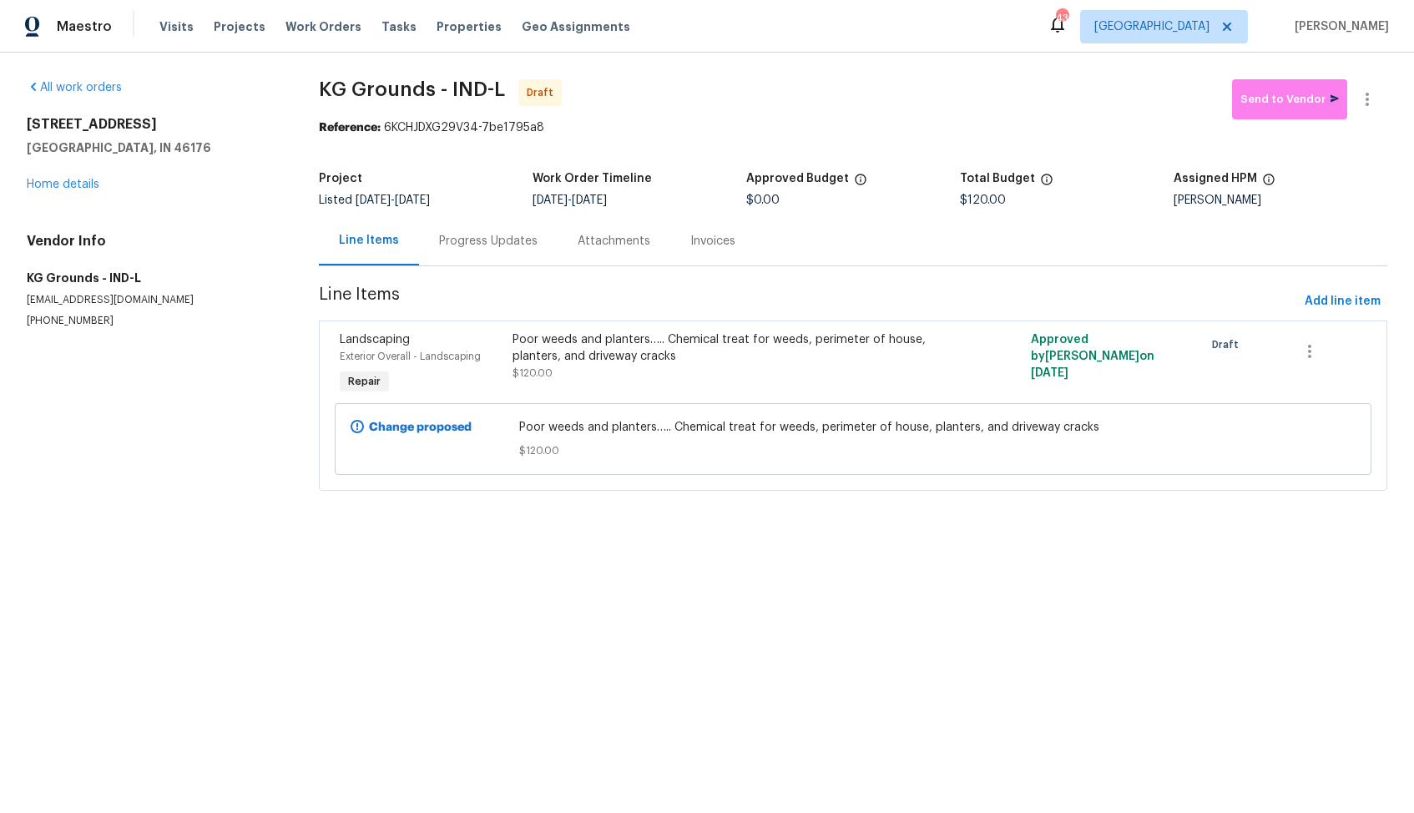
click at [481, 241] on div "Progress Updates" at bounding box center [488, 241] width 98 height 17
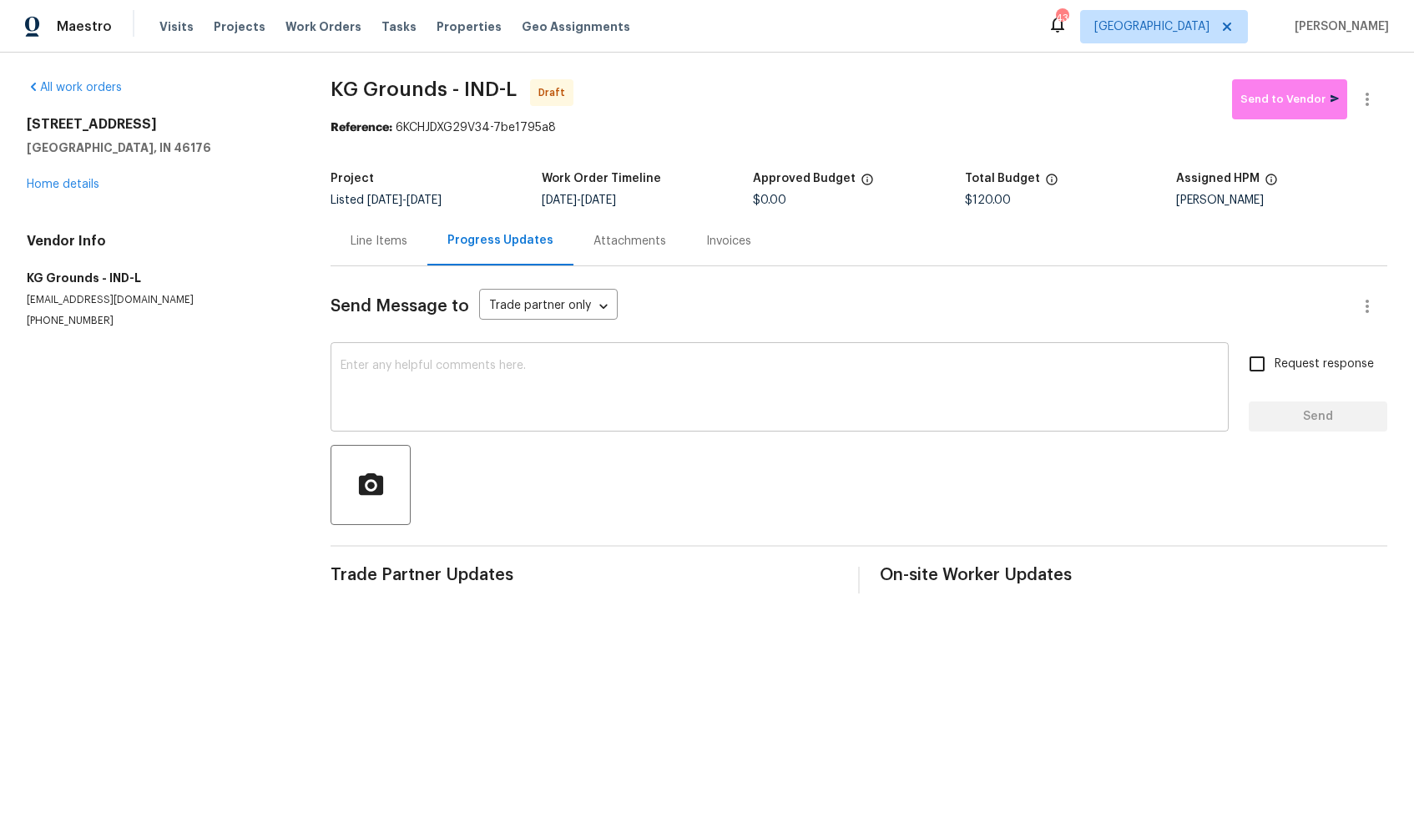
click at [479, 408] on textarea at bounding box center [779, 389] width 878 height 58
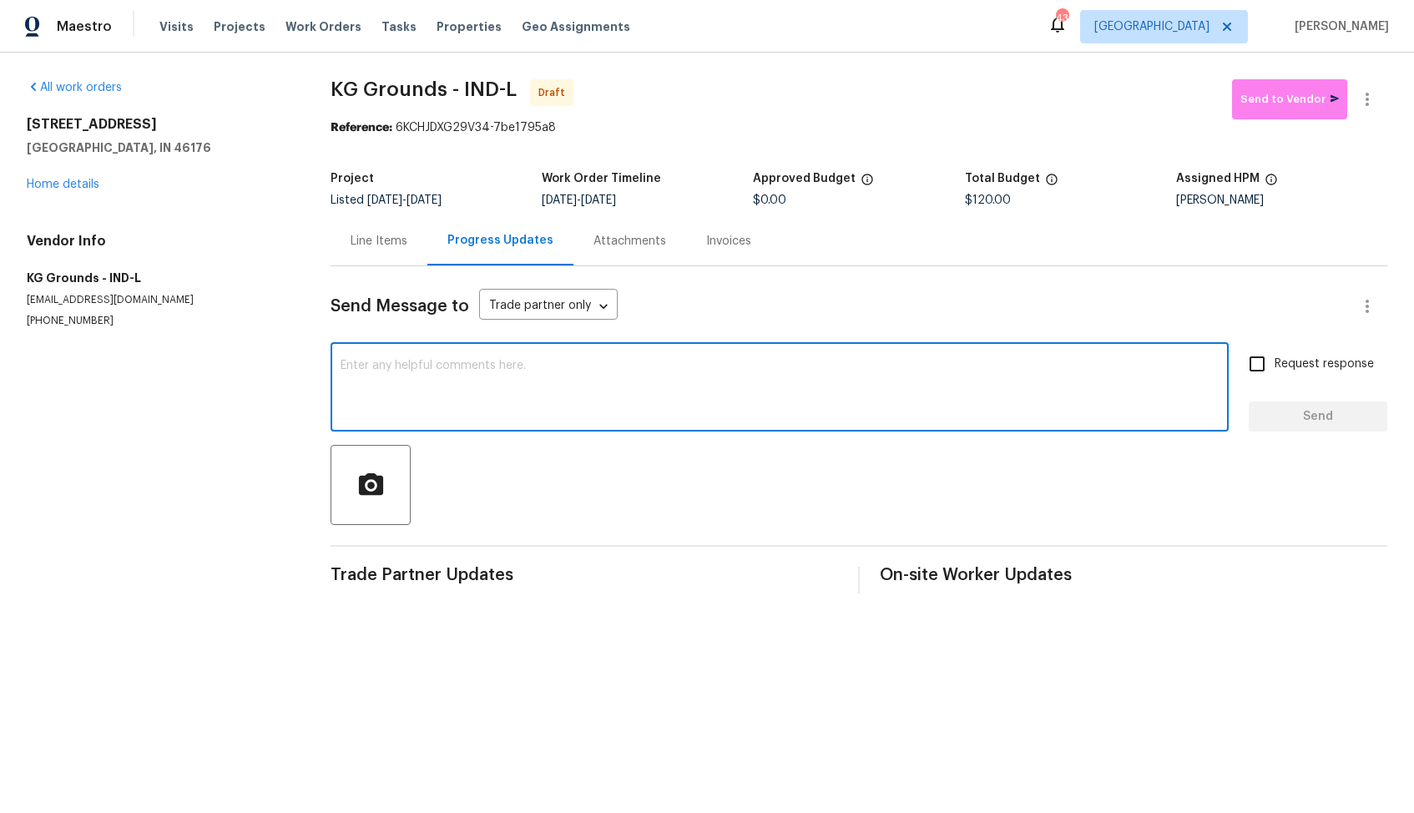
click at [525, 396] on textarea at bounding box center [779, 389] width 878 height 58
paste textarea "Hi, this is Arvind with Opendoor. I’m confirming you received the WO for the pr…"
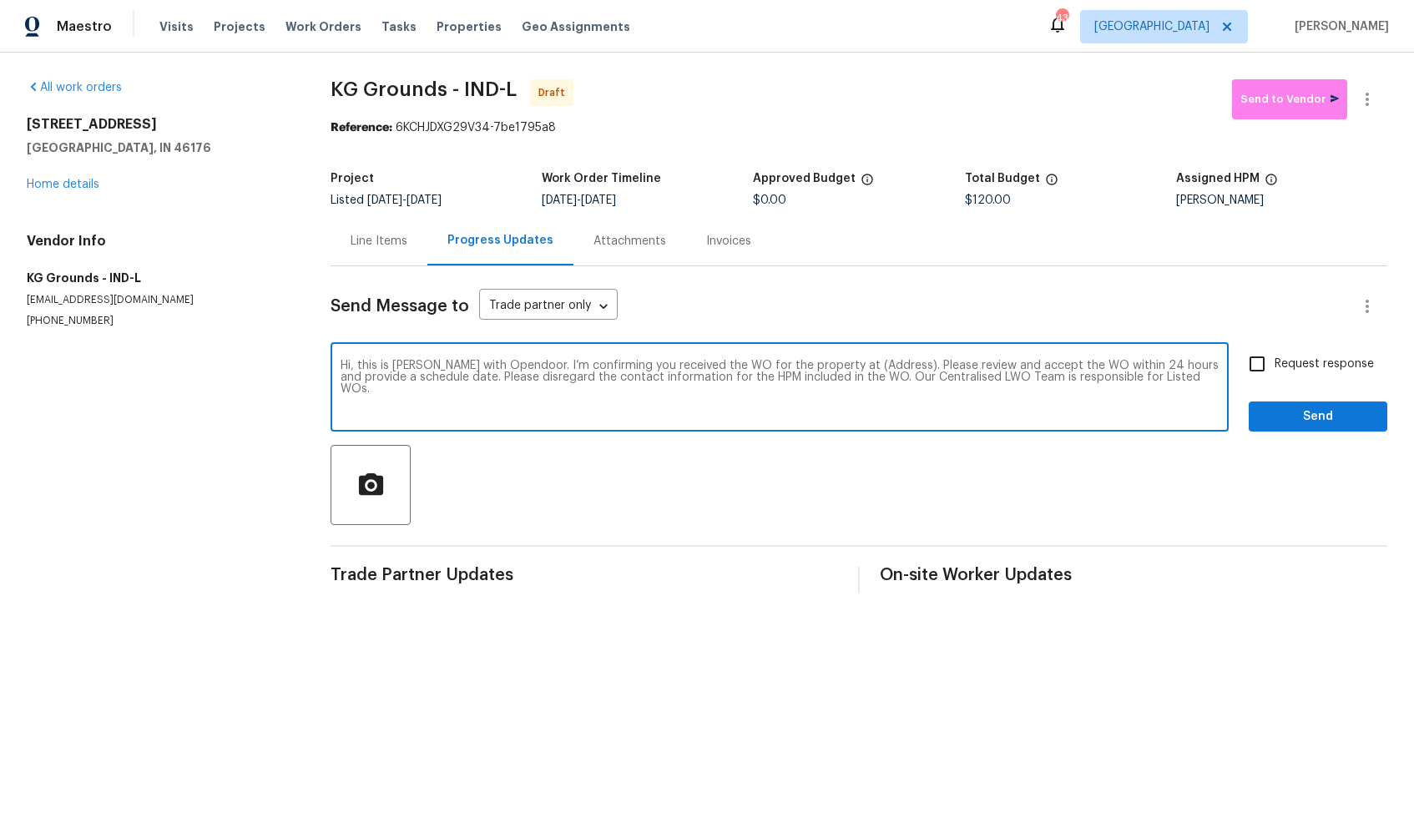
drag, startPoint x: 874, startPoint y: 366, endPoint x: 824, endPoint y: 365, distance: 49.2
click at [824, 365] on textarea "Hi, this is Arvind with Opendoor. I’m confirming you received the WO for the pr…" at bounding box center [779, 389] width 878 height 58
paste textarea "[STREET_ADDRESS]"
click at [882, 385] on textarea "Hi, this is Arvind with Opendoor. I’m confirming you received the WO for the pr…" at bounding box center [779, 389] width 878 height 58
type textarea "Hi, this is Arvind with Opendoor. I’m confirming you received the WO for the pr…"
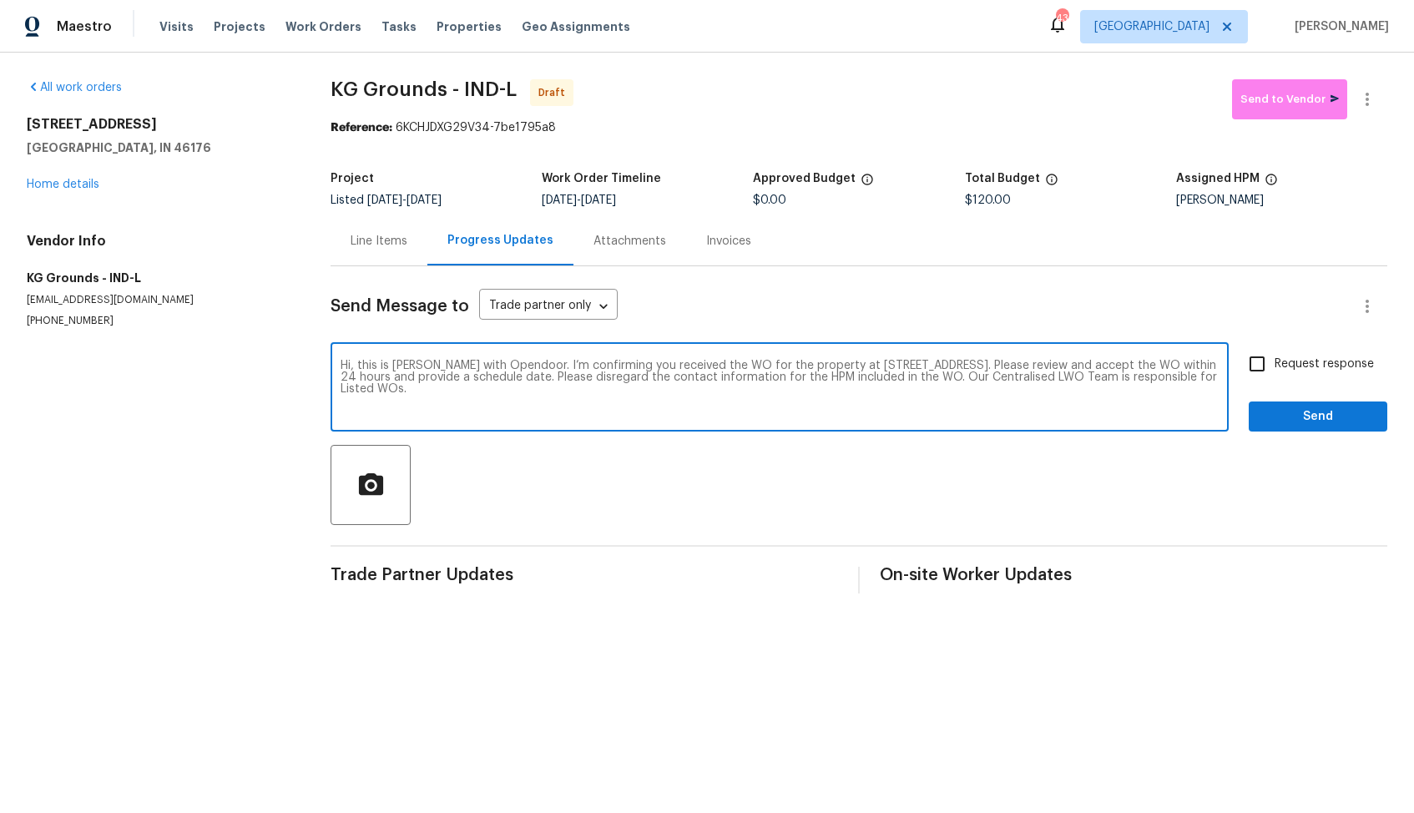
click at [1258, 371] on input "Request response" at bounding box center [1256, 363] width 35 height 35
checkbox input "true"
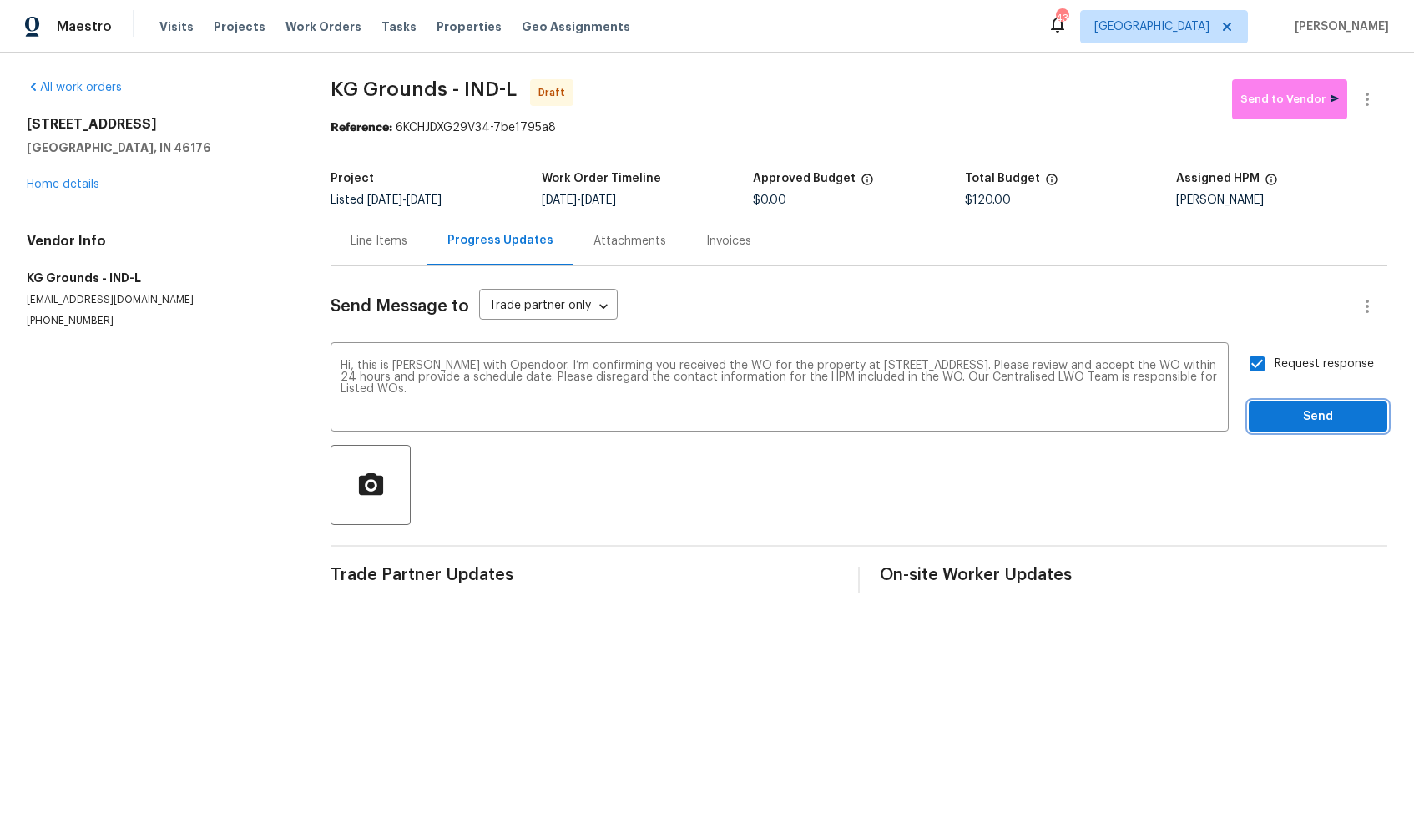
click at [1276, 409] on span "Send" at bounding box center [1318, 416] width 112 height 21
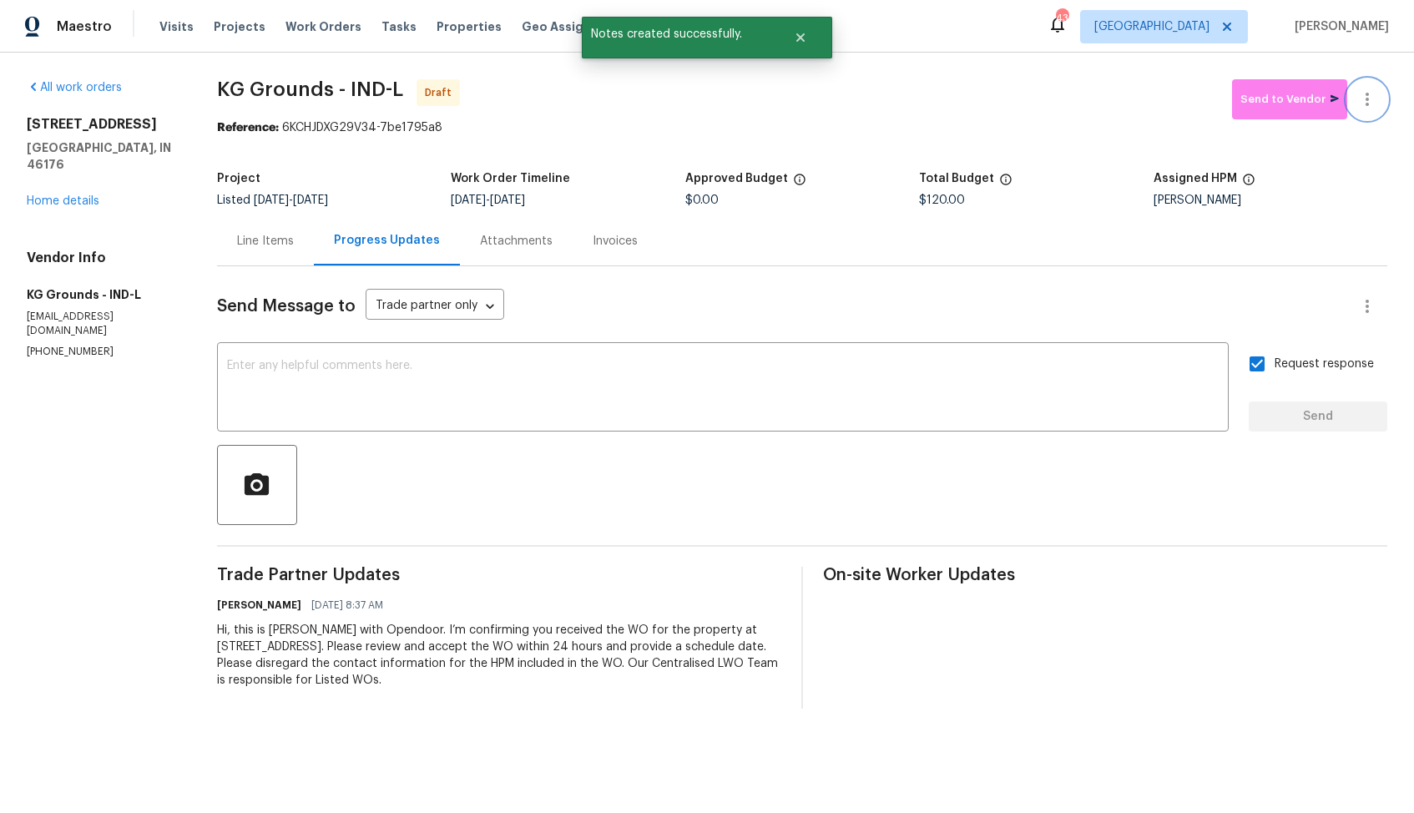
click at [1368, 108] on icon "button" at bounding box center [1367, 99] width 20 height 20
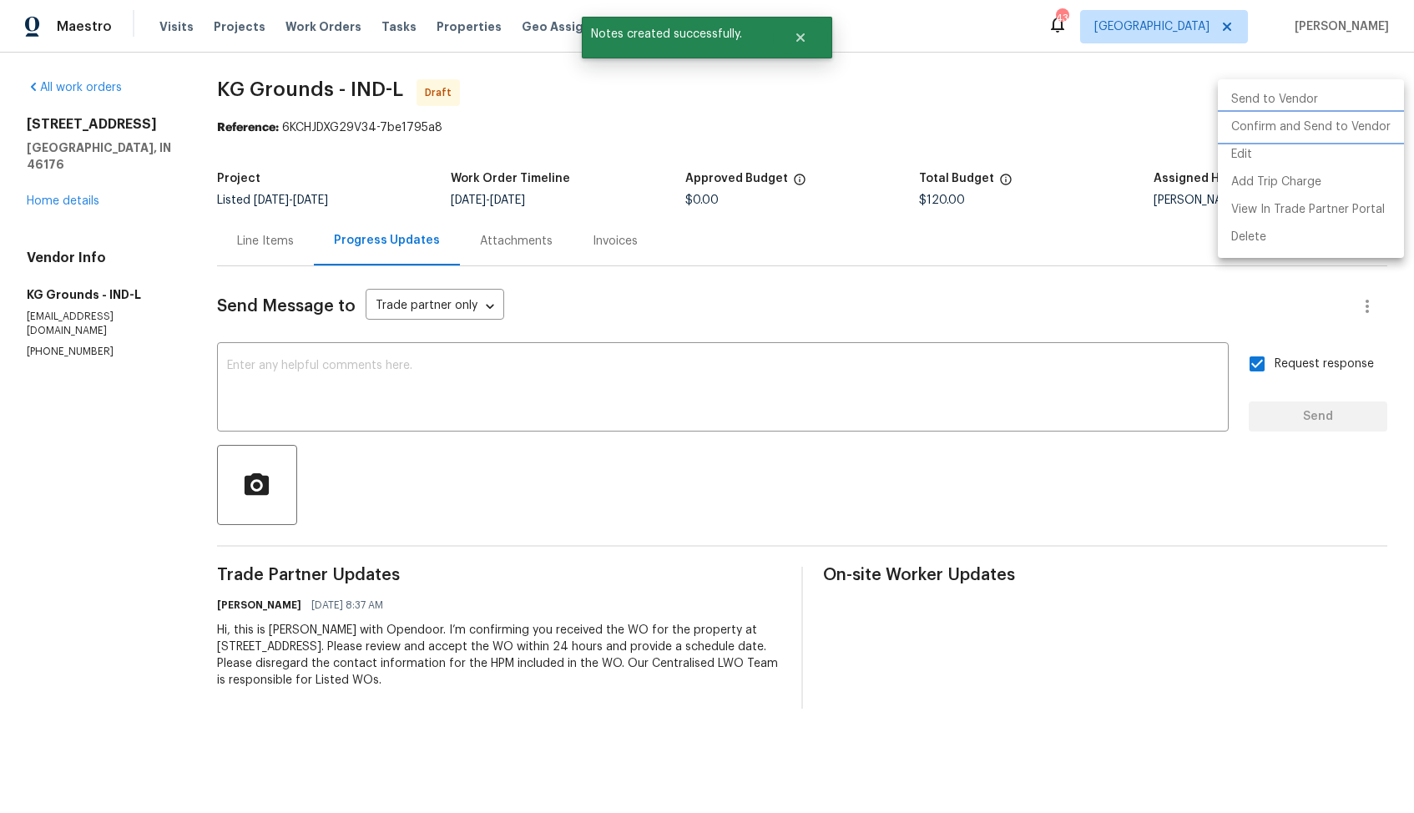
click at [1283, 133] on li "Confirm and Send to Vendor" at bounding box center [1311, 127] width 186 height 28
click at [680, 159] on div at bounding box center [707, 406] width 1414 height 813
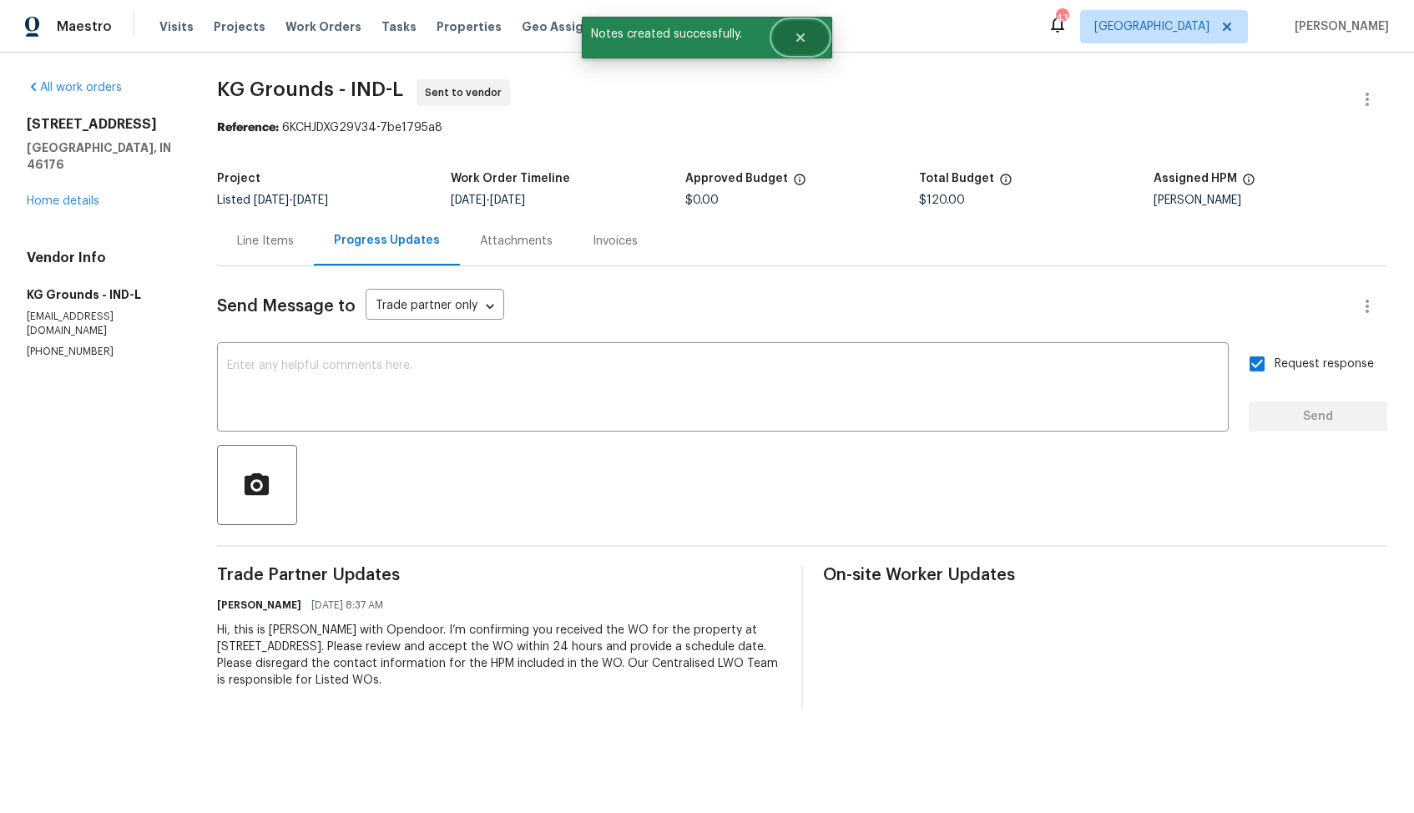
click at [799, 44] on button "Close" at bounding box center [800, 37] width 55 height 33
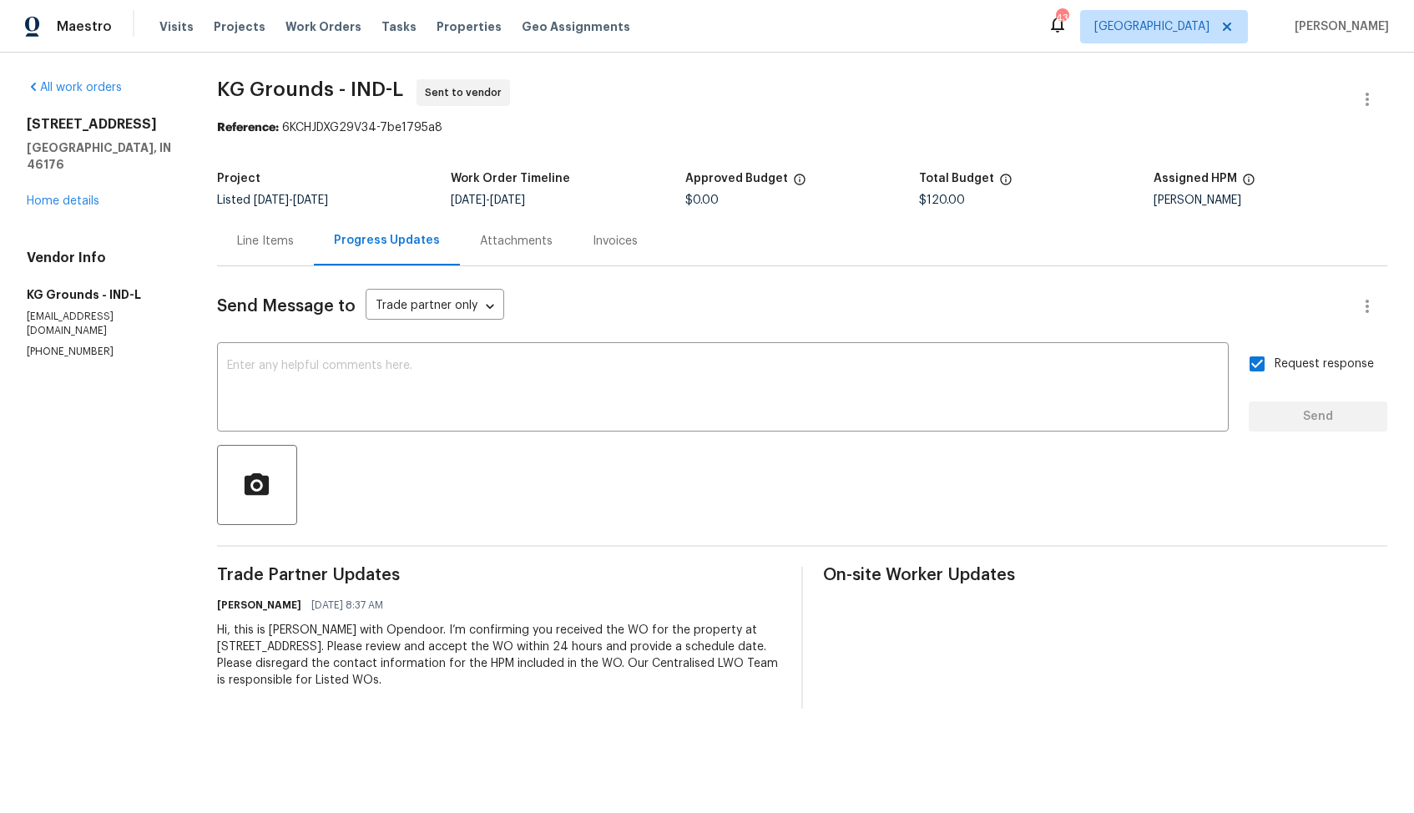
click at [265, 91] on span "KG Grounds - IND-L" at bounding box center [310, 89] width 186 height 20
copy span "KG Grounds - IND-L"
click at [697, 120] on div "Reference: 6KCHJDXG29V34-7be1795a8" at bounding box center [802, 127] width 1170 height 17
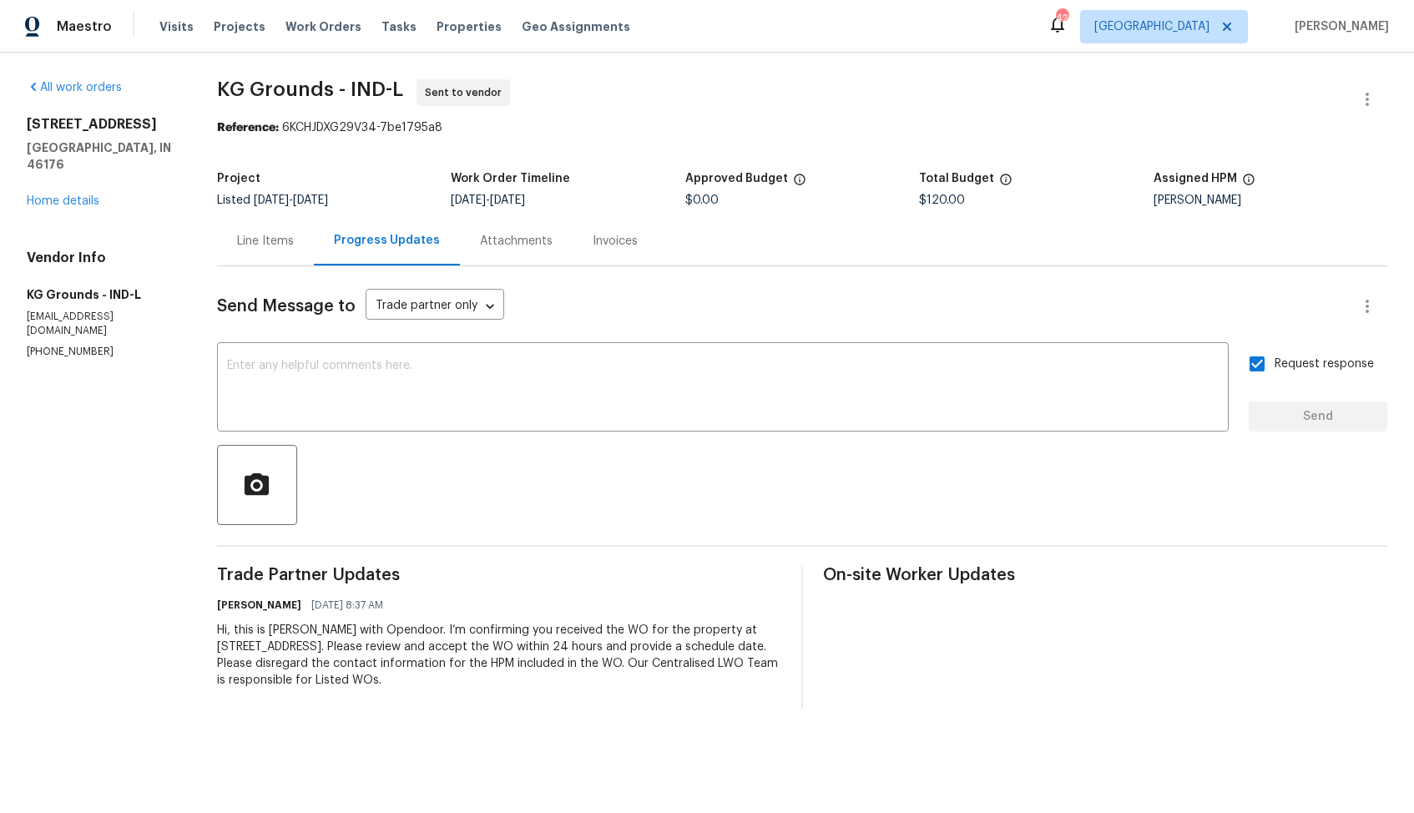
click at [593, 140] on section "KG Grounds - IND-L Sent to vendor Reference: 6KCHJDXG29V34-7be1795a8 Project Li…" at bounding box center [802, 393] width 1170 height 629
drag, startPoint x: 280, startPoint y: 129, endPoint x: 528, endPoint y: 129, distance: 247.8
click at [528, 129] on div "Reference: 6KCHJDXG29V34-7be1795a8" at bounding box center [802, 127] width 1170 height 17
copy div "6KCHJDXG29V34-7be1795a8"
click at [655, 149] on section "KG Grounds - IND-L Sent to vendor Reference: 6KCHJDXG29V34-7be1795a8 Project Li…" at bounding box center [802, 393] width 1170 height 629
